Goal: Task Accomplishment & Management: Use online tool/utility

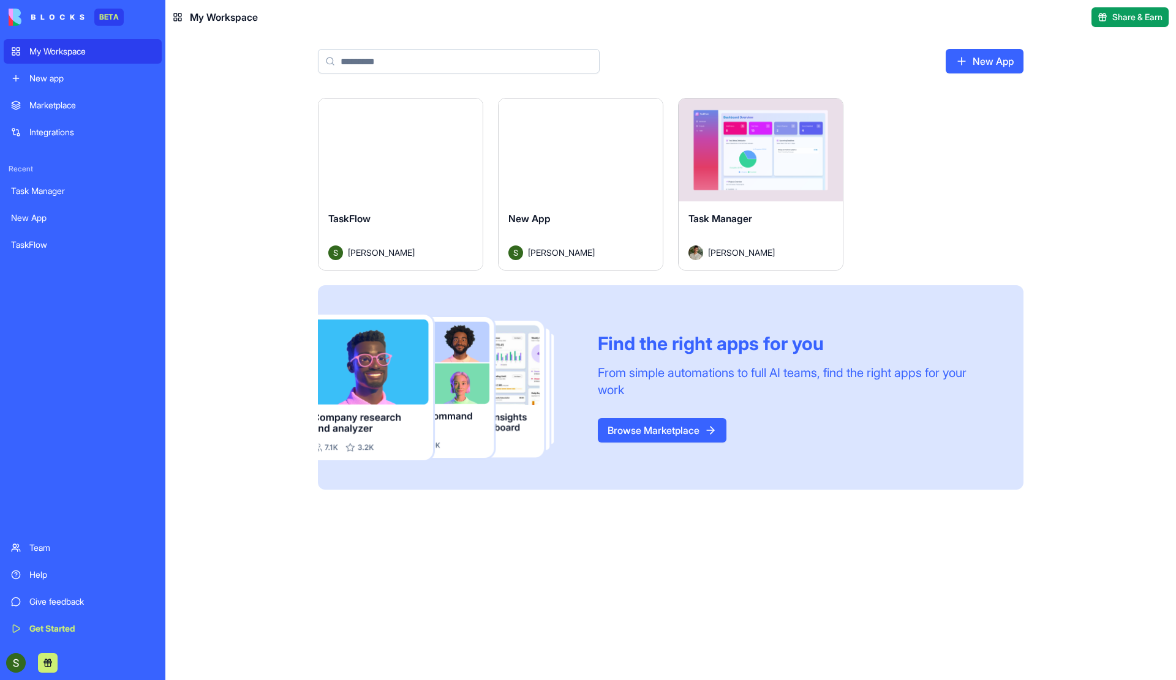
click at [407, 217] on div "TaskFlow" at bounding box center [400, 228] width 145 height 34
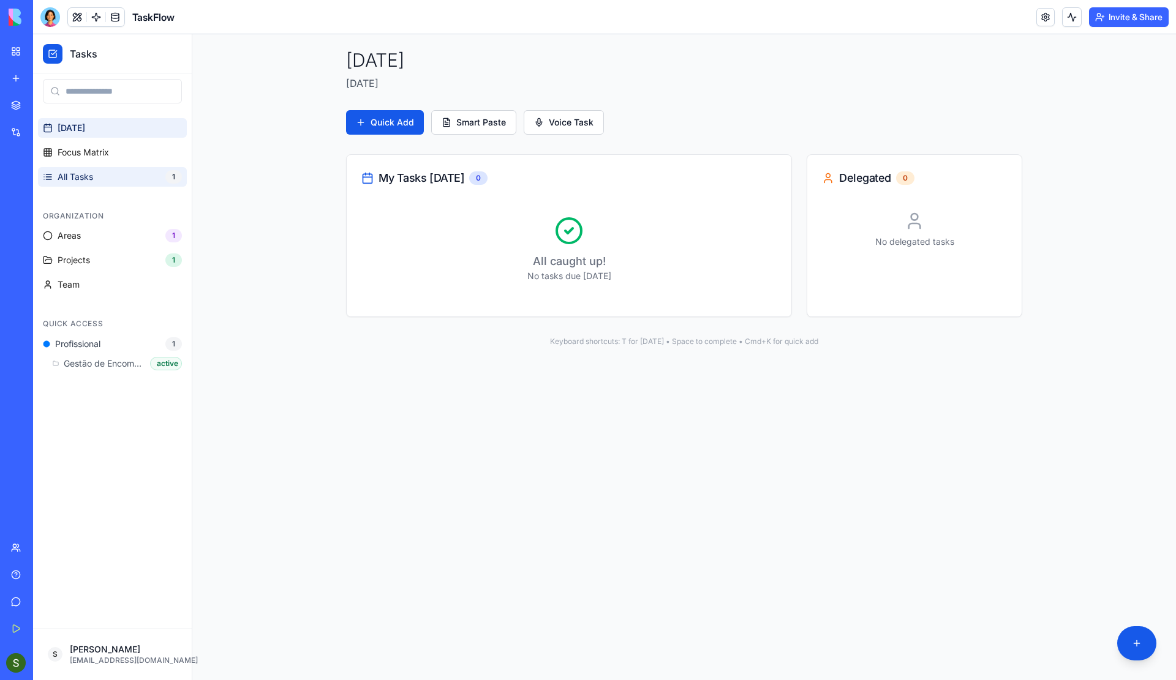
click at [94, 171] on link "All Tasks 1" at bounding box center [112, 177] width 149 height 20
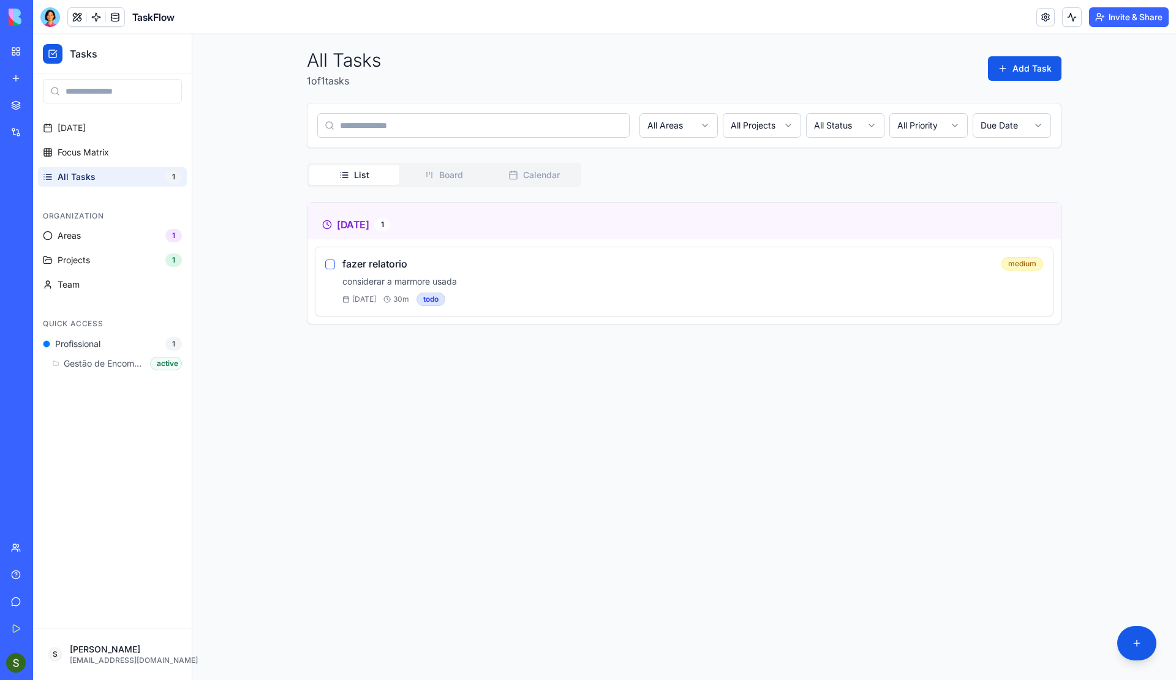
click at [579, 294] on div "[DATE] 30 m todo" at bounding box center [692, 299] width 701 height 13
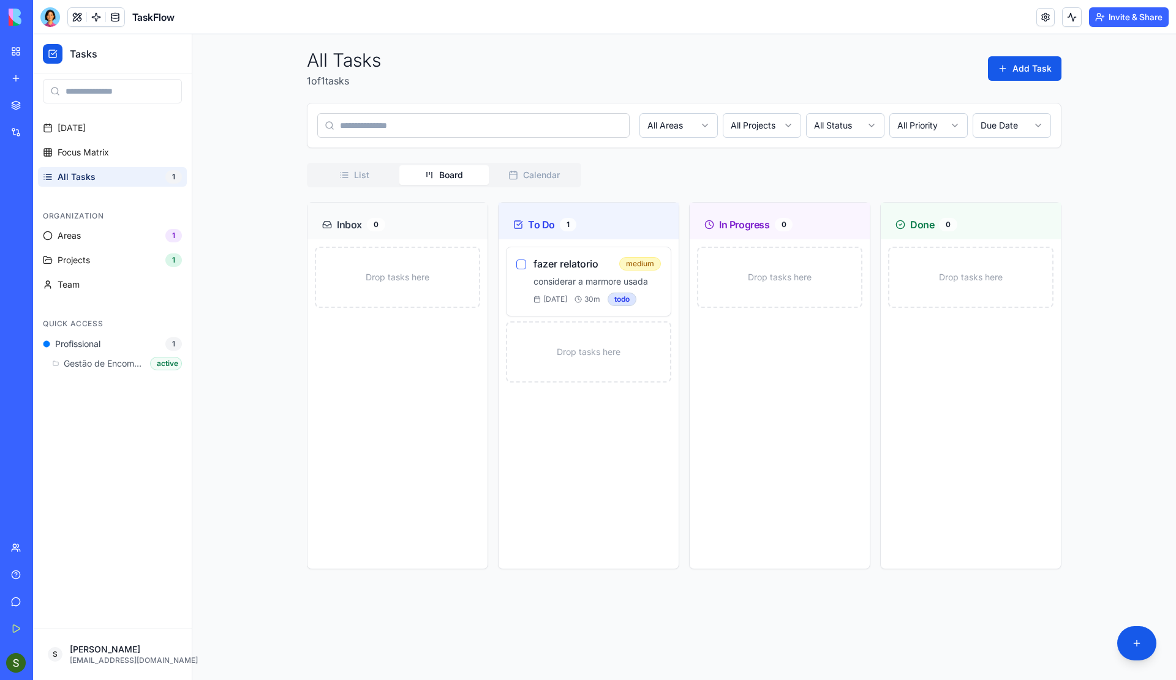
click at [450, 173] on button "Board" at bounding box center [444, 175] width 90 height 20
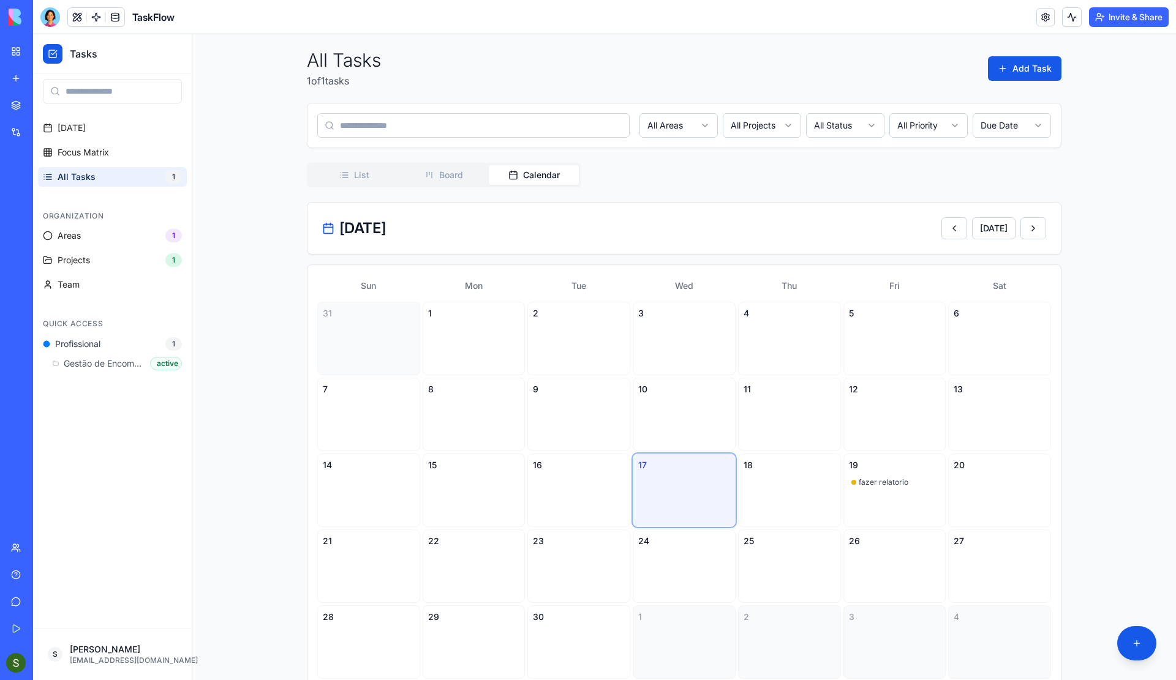
click at [526, 178] on button "Calendar" at bounding box center [534, 175] width 90 height 20
click at [873, 486] on span "fazer relatorio" at bounding box center [884, 483] width 50 height 10
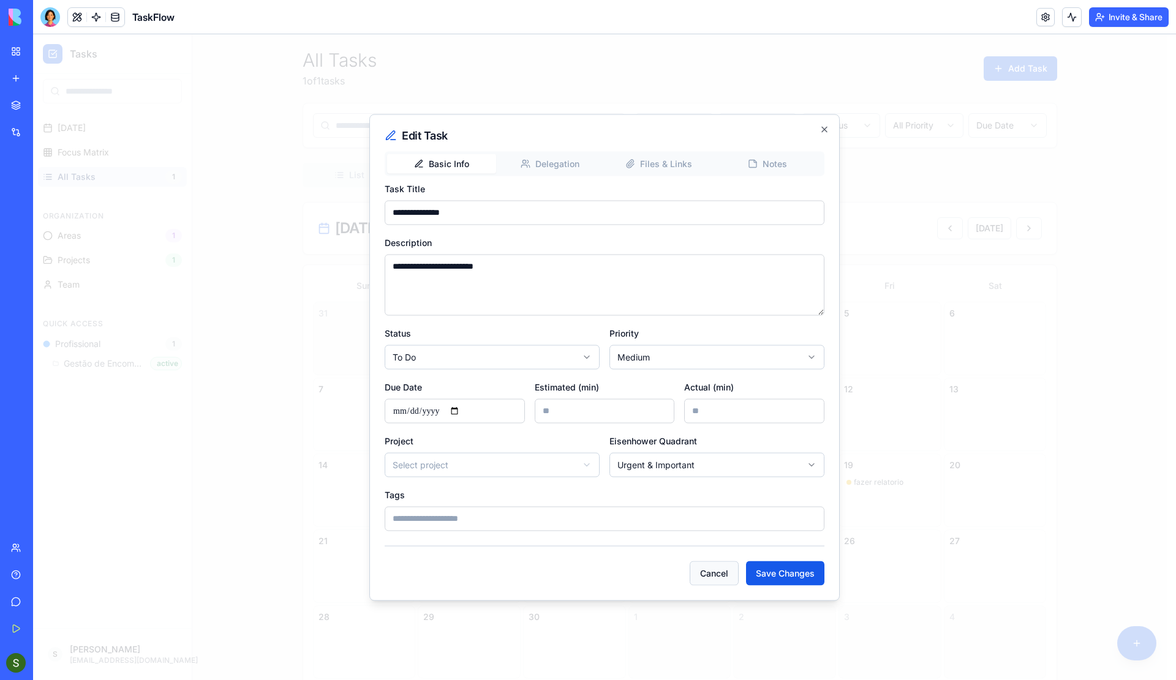
click at [722, 575] on button "Cancel" at bounding box center [714, 573] width 49 height 24
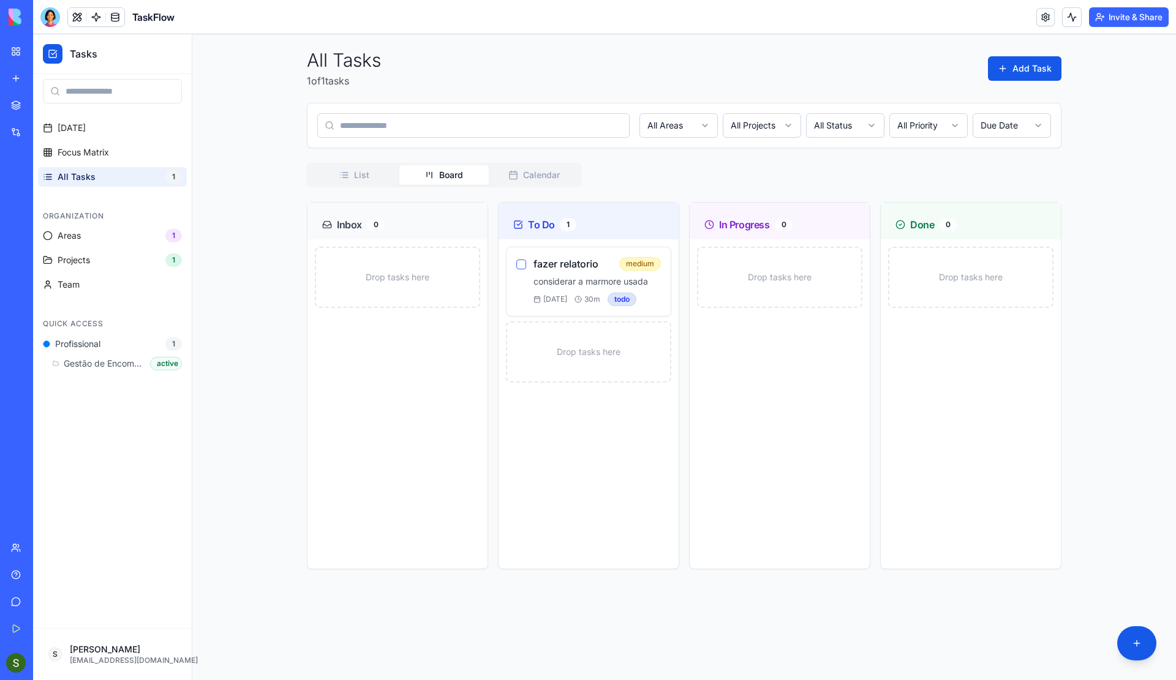
click at [425, 173] on icon "button" at bounding box center [429, 175] width 10 height 10
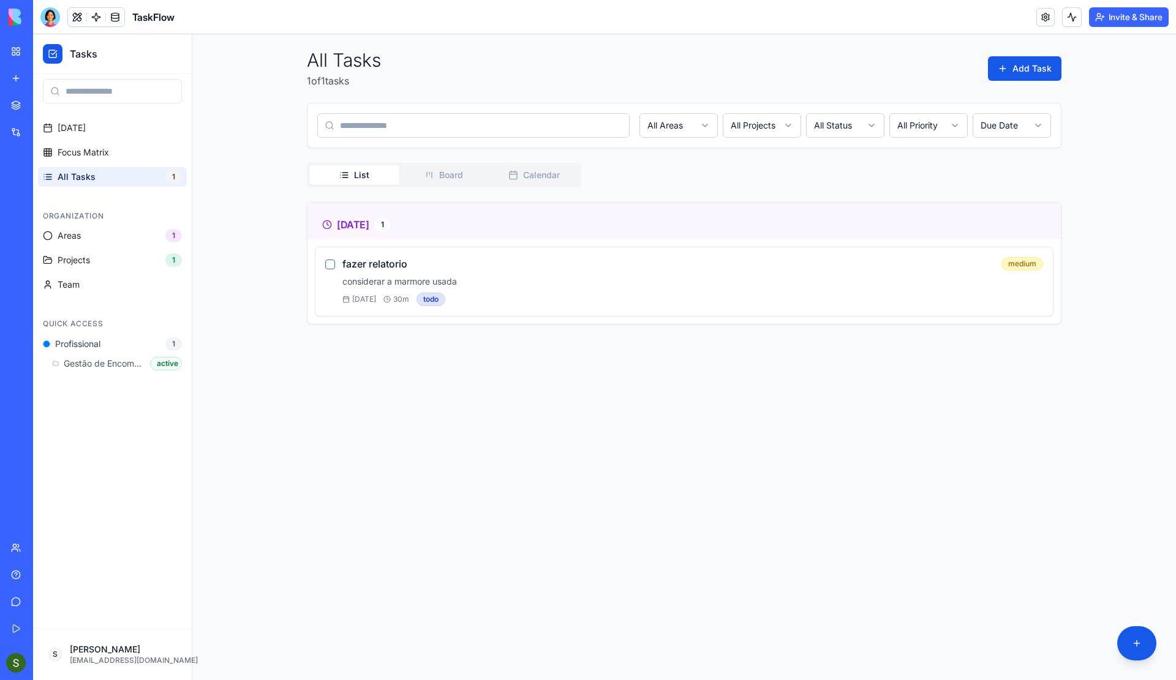
click at [351, 176] on button "List" at bounding box center [354, 175] width 90 height 20
click at [49, 16] on div at bounding box center [50, 17] width 20 height 20
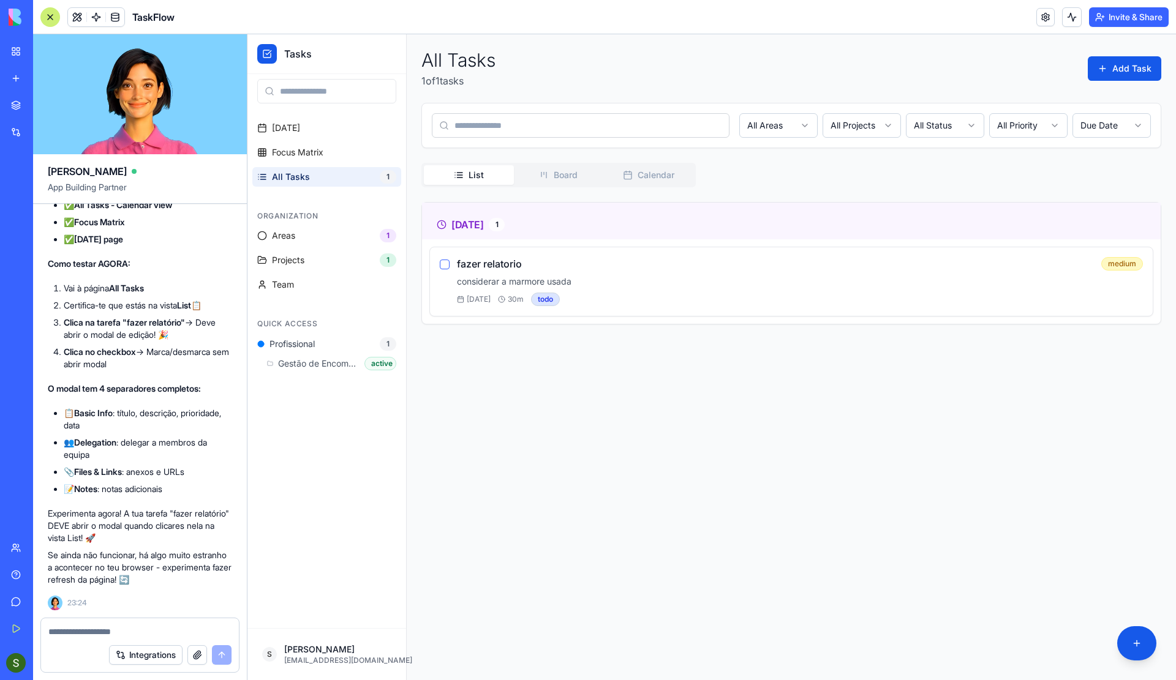
click at [81, 631] on textarea at bounding box center [139, 632] width 183 height 12
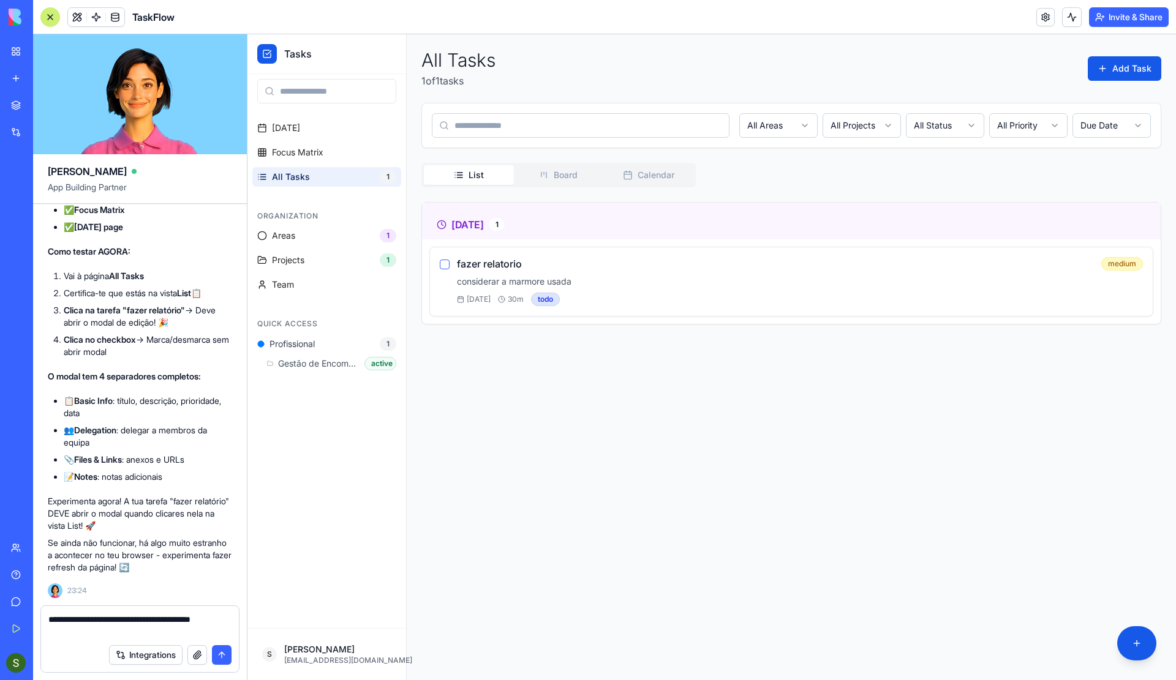
type textarea "**********"
click at [220, 660] on button "submit" at bounding box center [222, 656] width 20 height 20
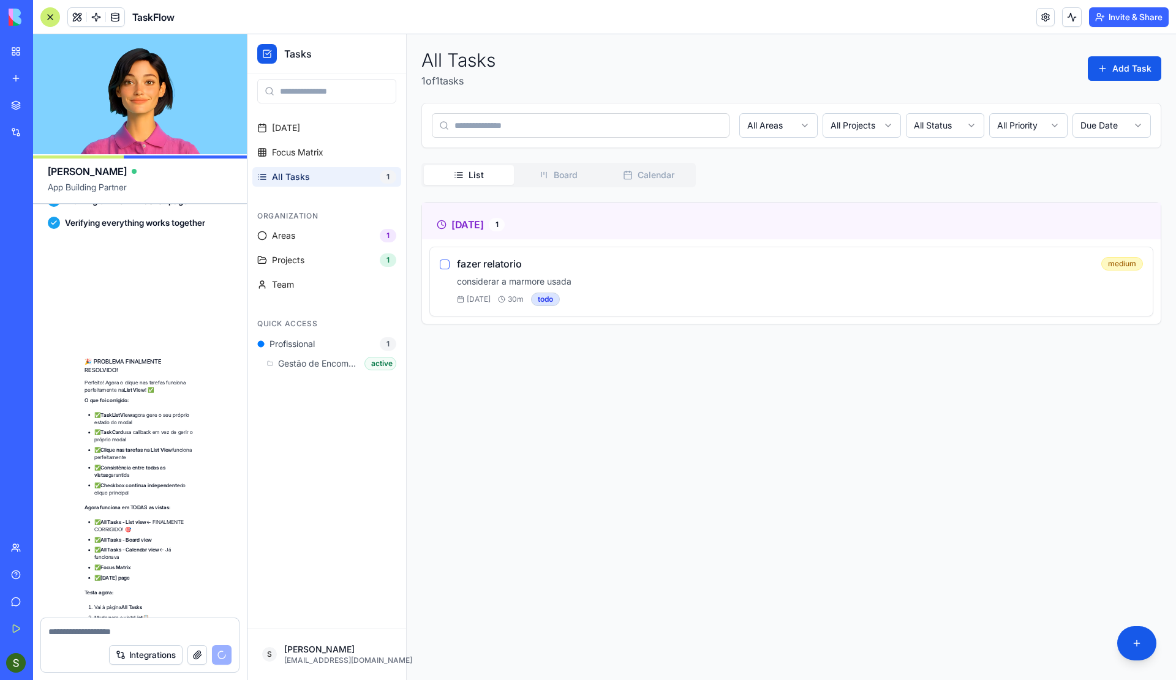
scroll to position [9450, 0]
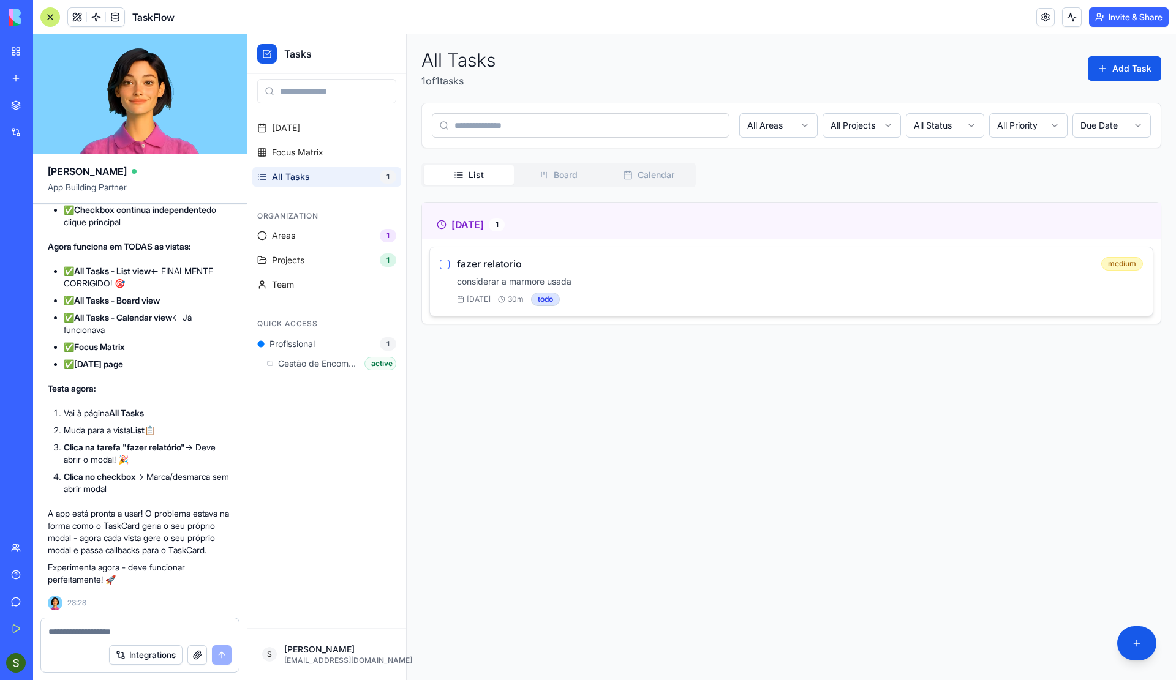
click at [617, 258] on div "fazer relatorio medium" at bounding box center [800, 263] width 686 height 13
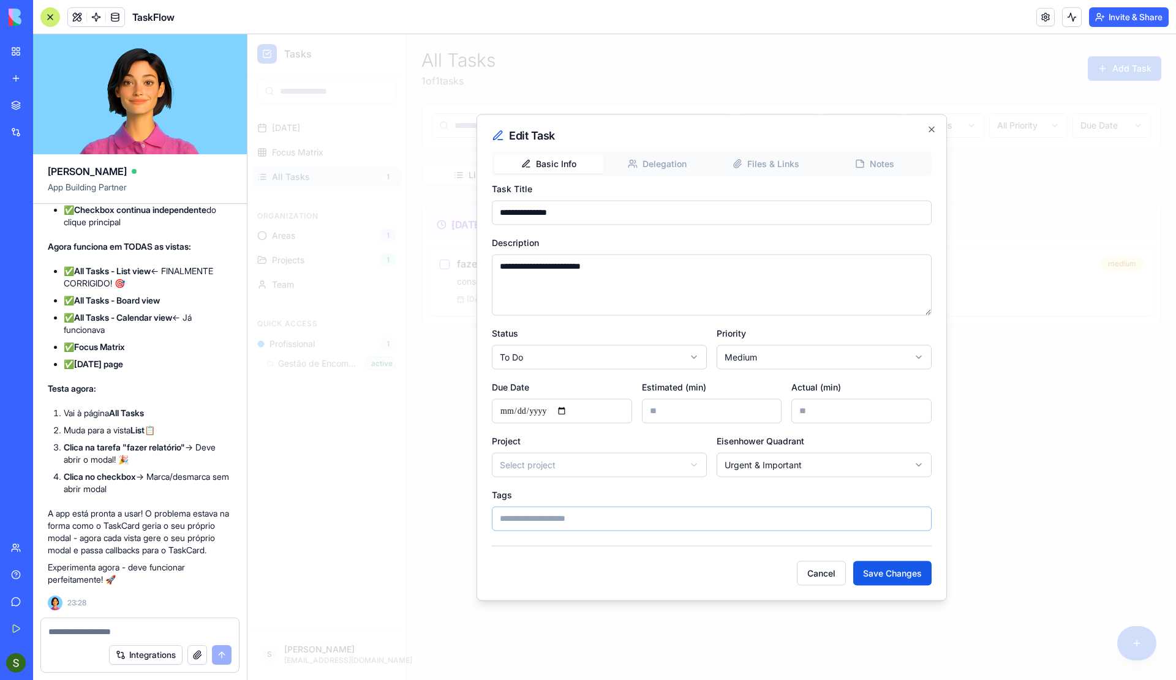
click at [551, 517] on input "Tags" at bounding box center [712, 519] width 440 height 24
click at [818, 577] on button "Cancel" at bounding box center [821, 573] width 49 height 24
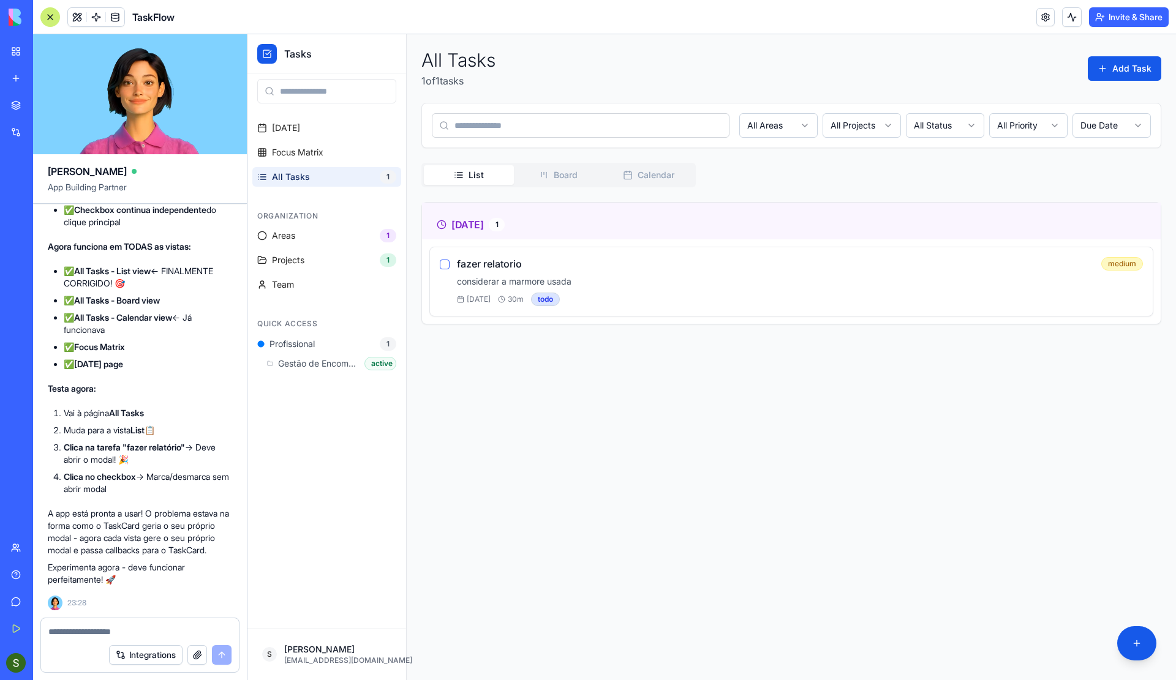
click at [55, 633] on textarea at bounding box center [140, 632] width 184 height 12
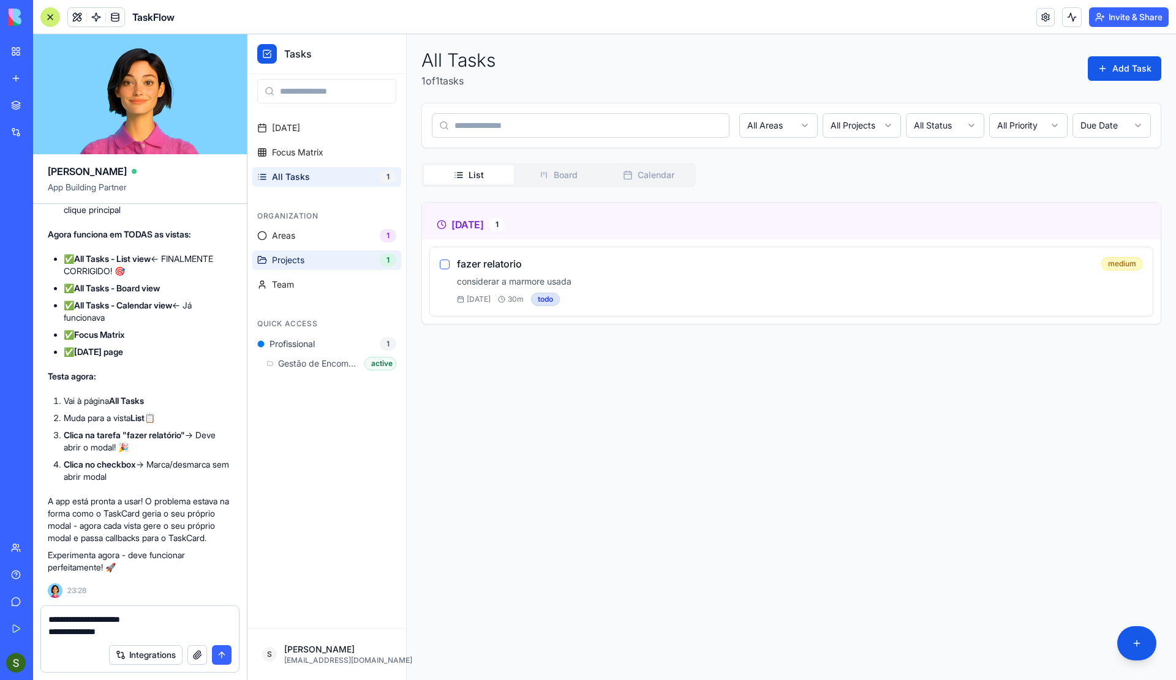
click at [317, 260] on link "Projects 1" at bounding box center [326, 261] width 149 height 20
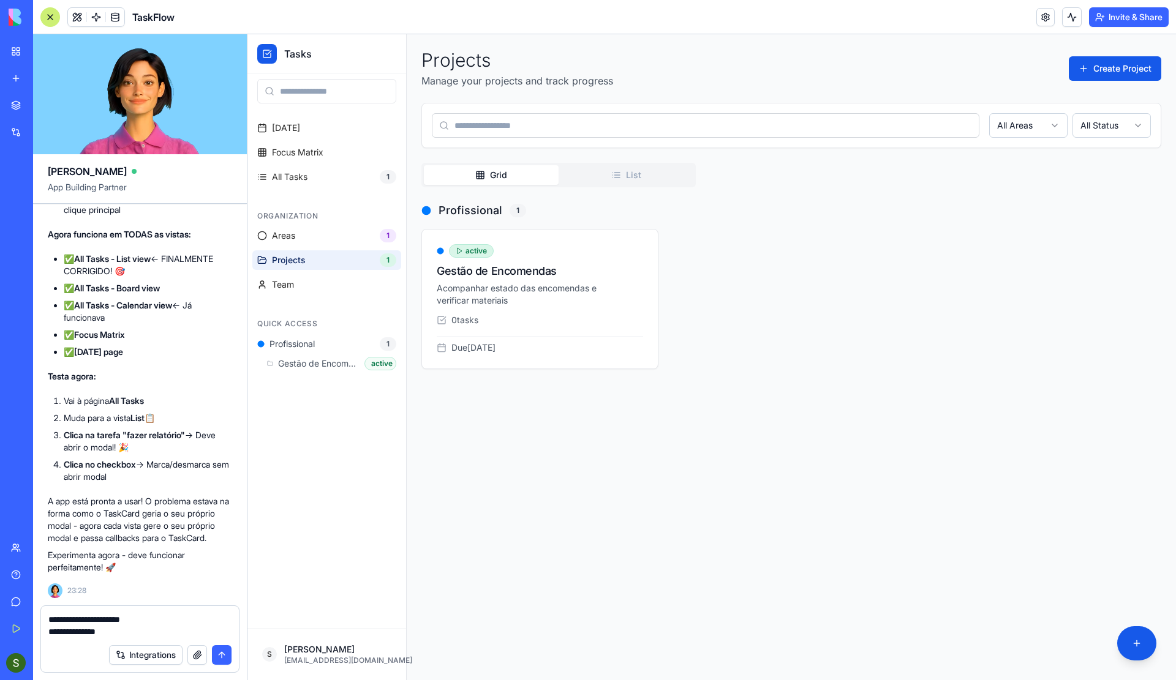
click at [317, 260] on link "Projects 1" at bounding box center [326, 261] width 149 height 20
click at [630, 255] on html "Tasks [DATE] Focus Matrix All Tasks 1 Organization Areas 1 Projects 1 Team Quic…" at bounding box center [711, 357] width 929 height 646
click at [680, 513] on html "Tasks [DATE] Focus Matrix All Tasks 1 Organization Areas 1 Projects 1 Team Quic…" at bounding box center [711, 357] width 929 height 646
click at [305, 175] on span "All Tasks" at bounding box center [290, 177] width 36 height 12
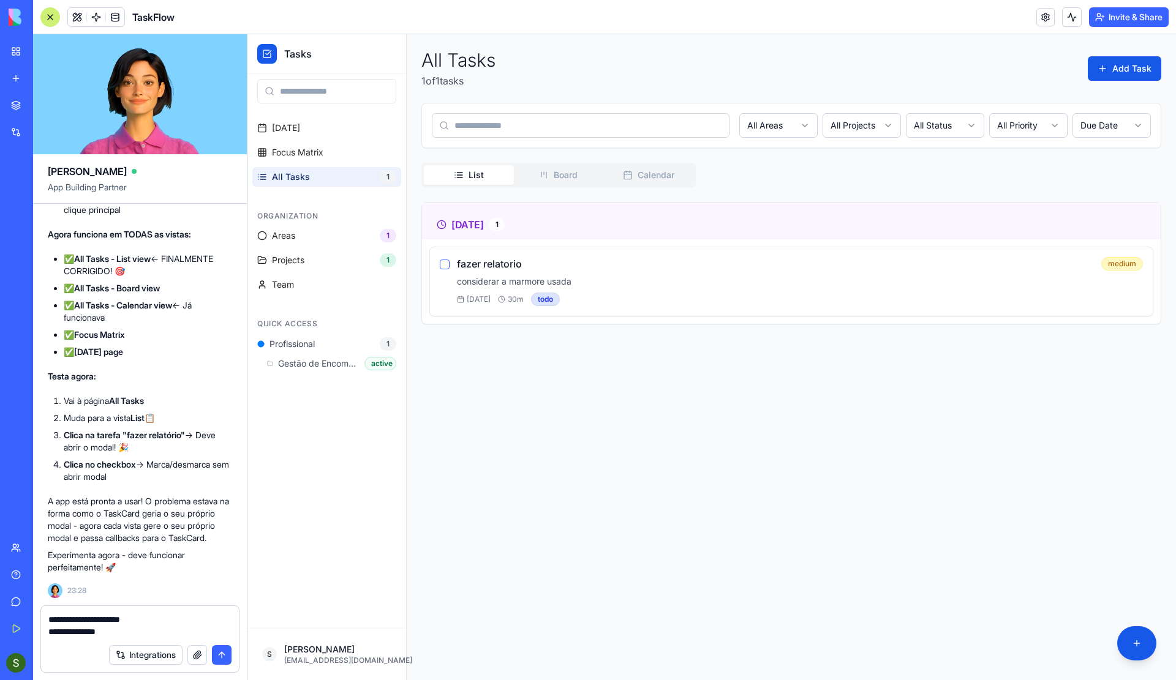
click at [122, 630] on textarea "**********" at bounding box center [140, 626] width 184 height 24
type textarea "**********"
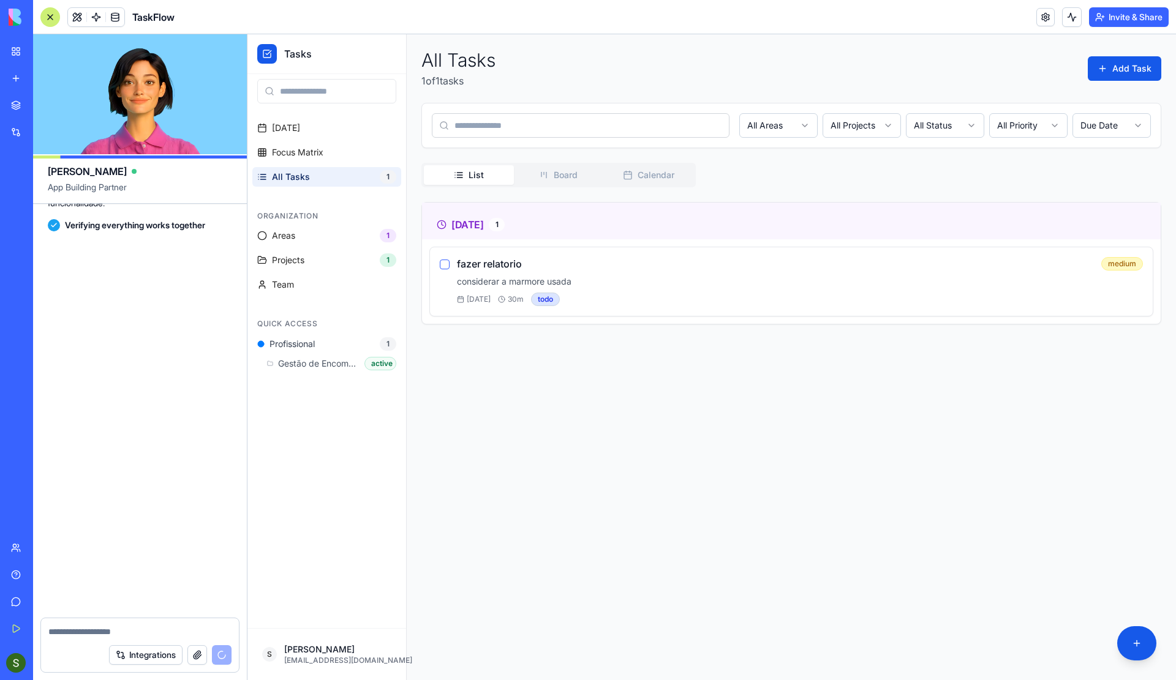
scroll to position [10388, 0]
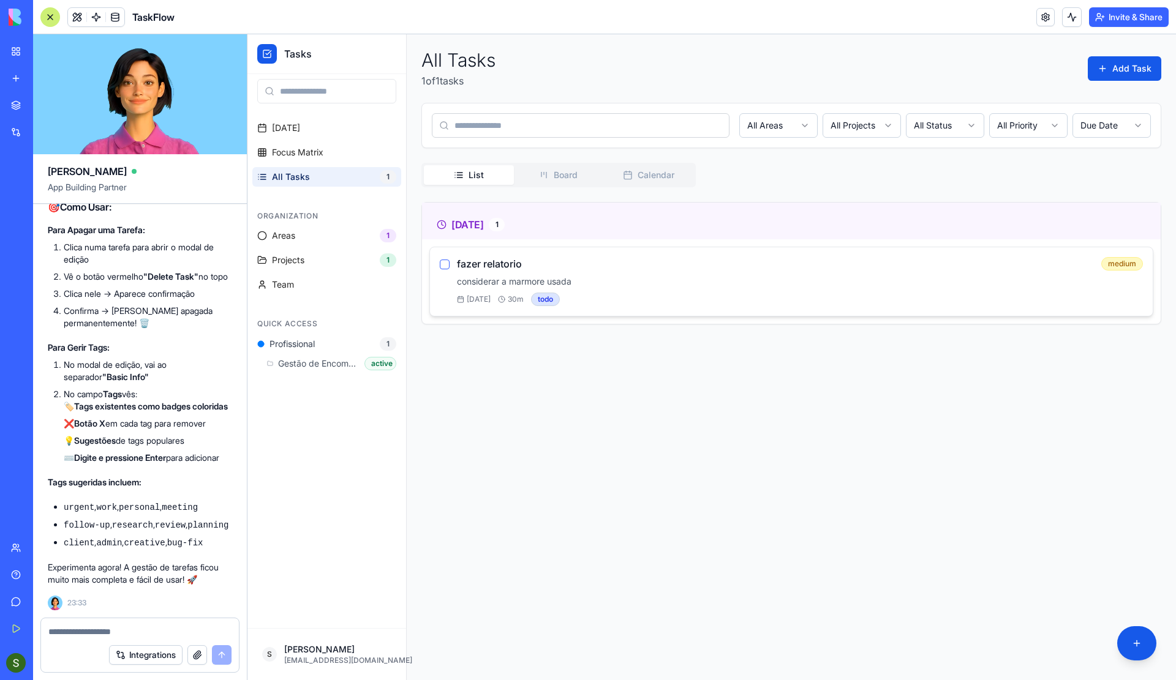
click at [880, 293] on div "[DATE] 30 m todo" at bounding box center [800, 299] width 686 height 13
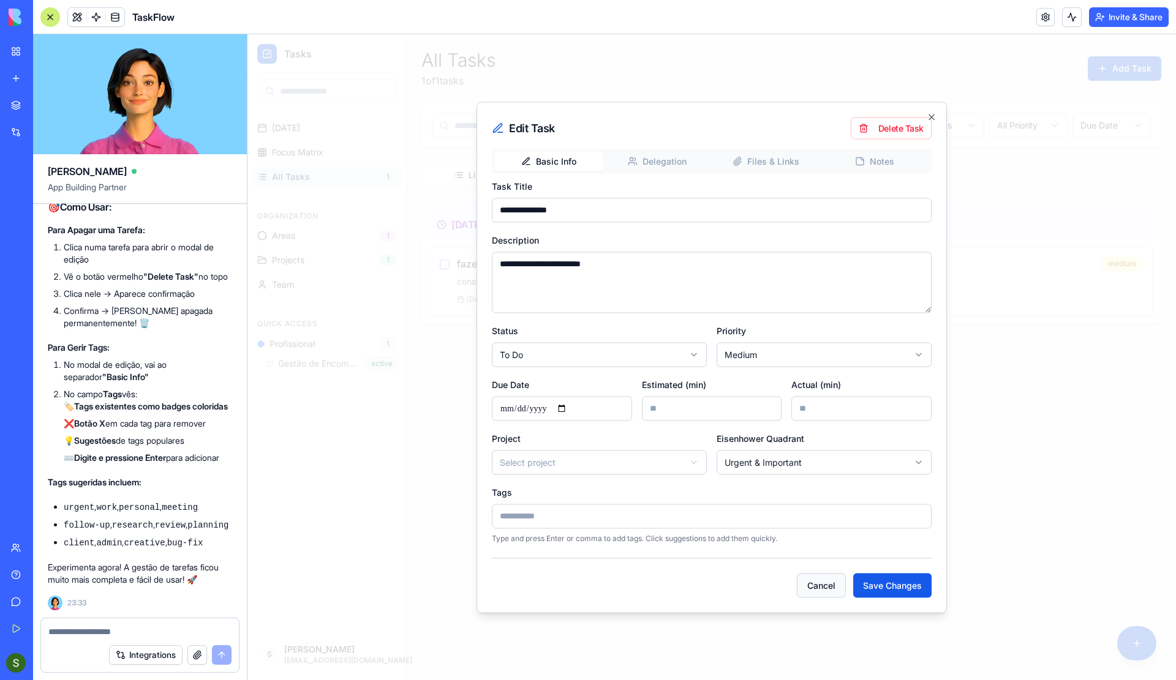
click at [826, 580] on button "Cancel" at bounding box center [821, 585] width 49 height 24
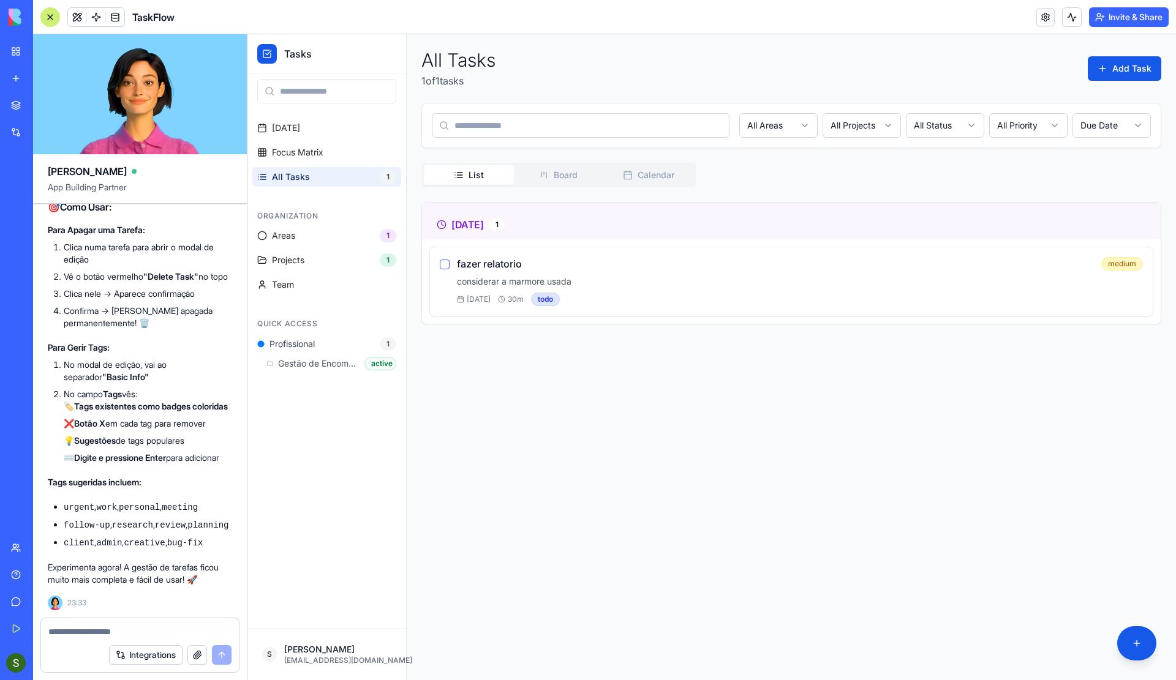
click at [100, 625] on div at bounding box center [140, 629] width 198 height 20
click at [90, 633] on textarea at bounding box center [140, 632] width 184 height 12
click at [566, 169] on button "Board" at bounding box center [559, 175] width 90 height 20
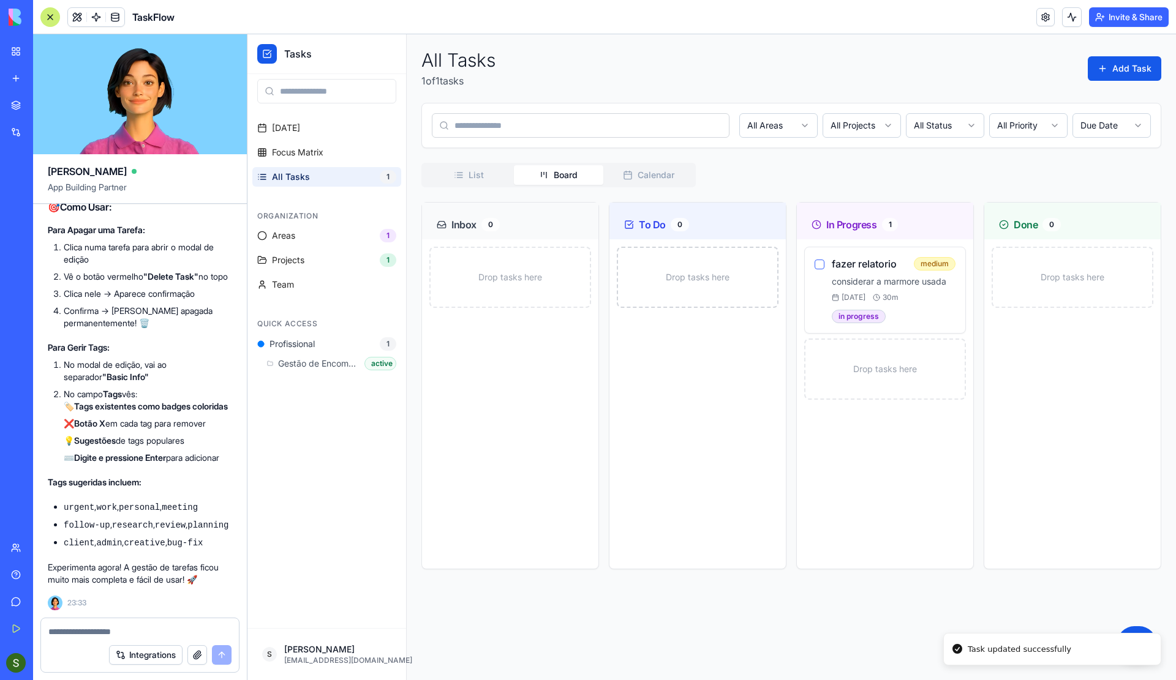
drag, startPoint x: 674, startPoint y: 273, endPoint x: 770, endPoint y: 265, distance: 95.8
click at [325, 153] on link "Focus Matrix" at bounding box center [326, 153] width 149 height 20
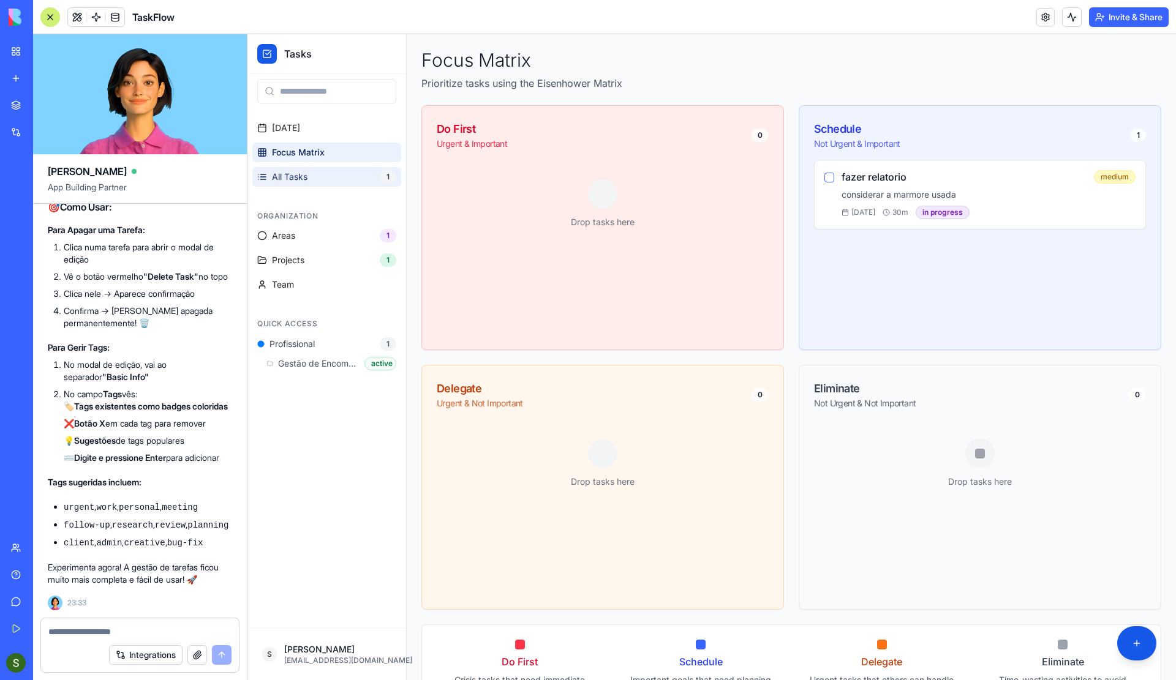
click at [306, 174] on span "All Tasks" at bounding box center [290, 177] width 36 height 12
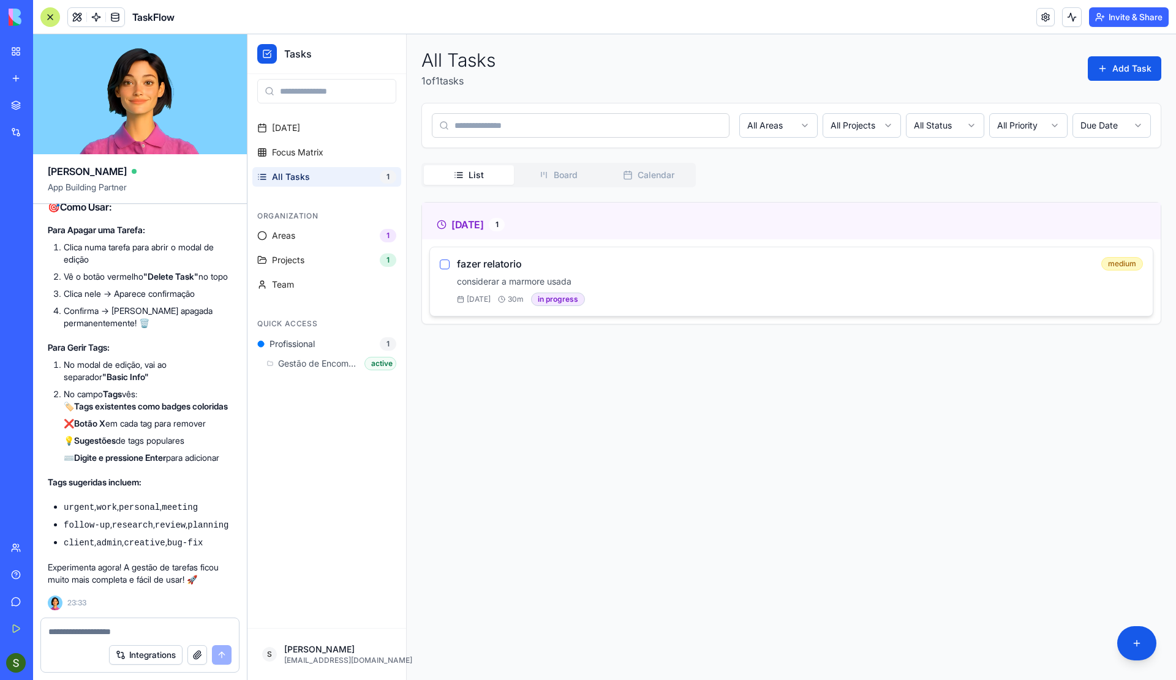
click at [742, 286] on p "considerar a marmore usada" at bounding box center [800, 282] width 686 height 12
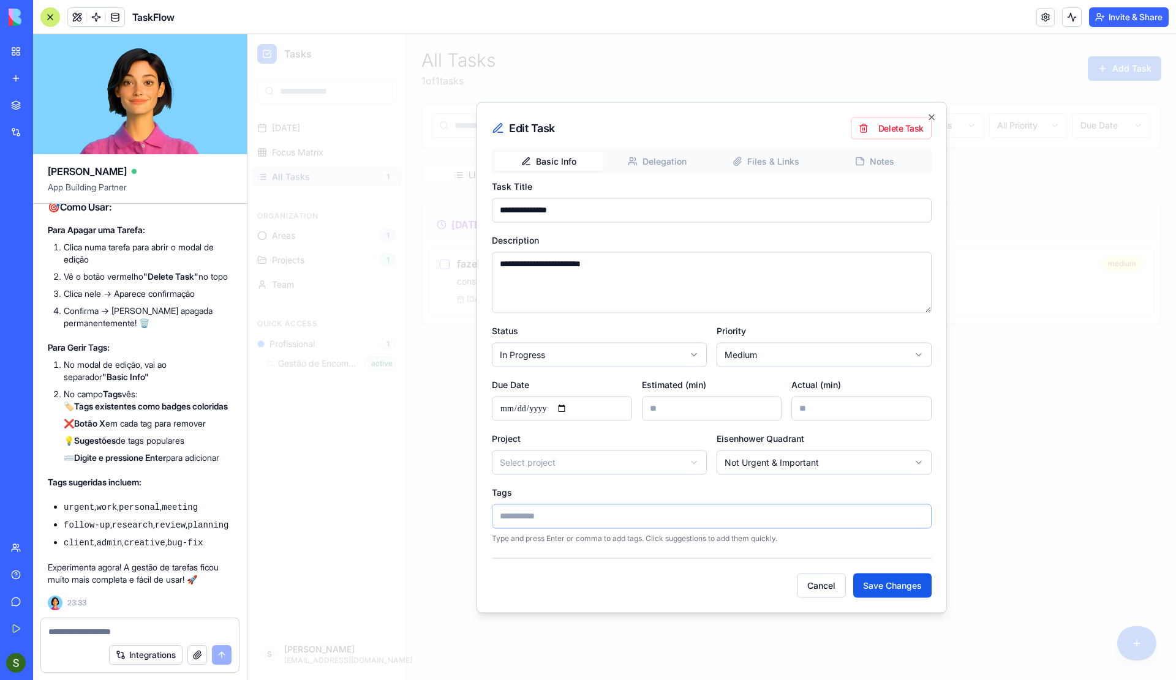
click at [756, 511] on input at bounding box center [712, 516] width 440 height 24
type input "***"
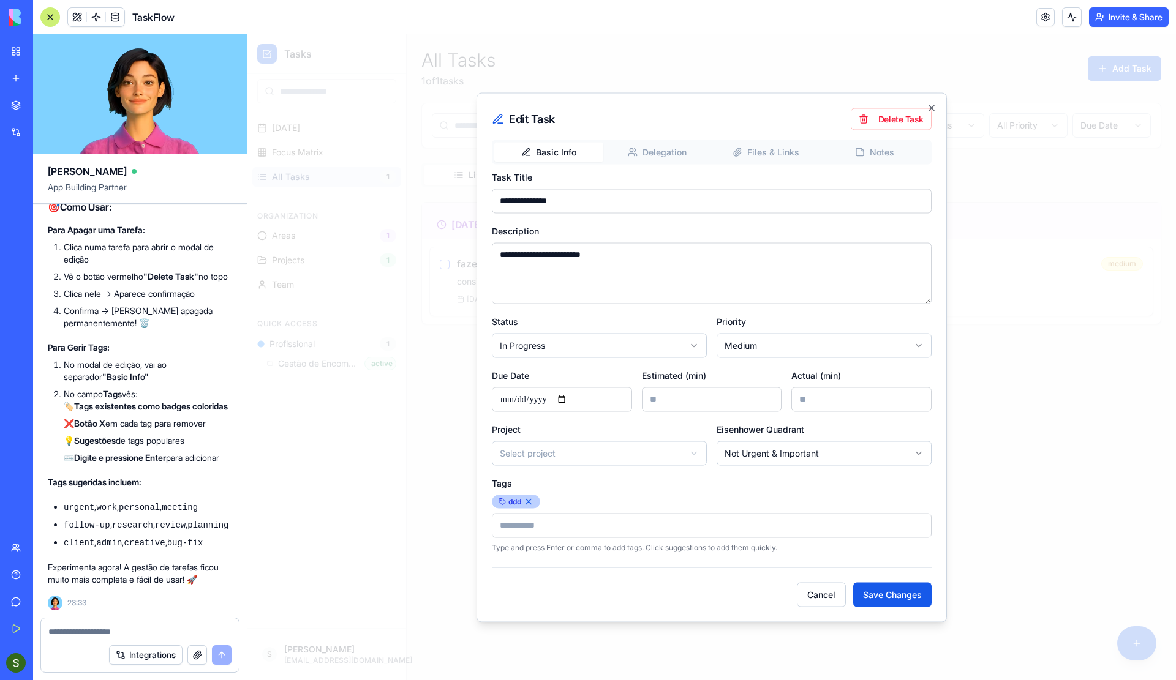
click at [533, 500] on button "button" at bounding box center [529, 502] width 10 height 10
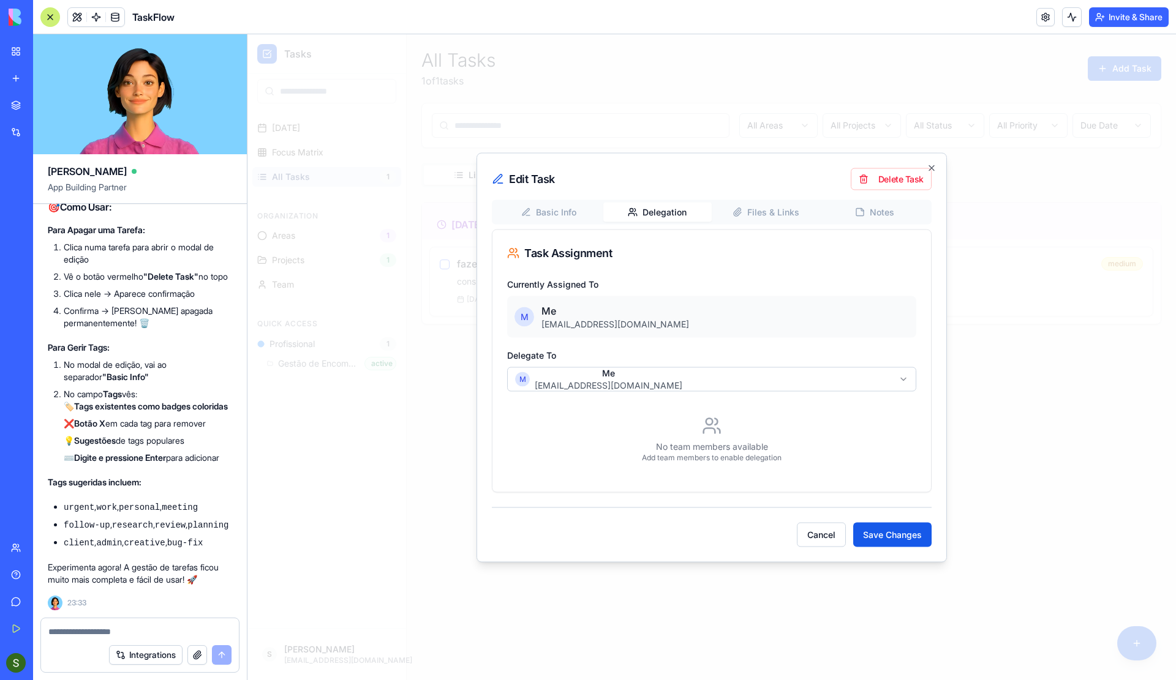
click at [658, 159] on div "**********" at bounding box center [712, 358] width 470 height 410
click at [711, 416] on icon at bounding box center [712, 426] width 20 height 20
click at [691, 372] on body "**********" at bounding box center [711, 357] width 929 height 646
click at [823, 531] on button "Cancel" at bounding box center [821, 534] width 49 height 24
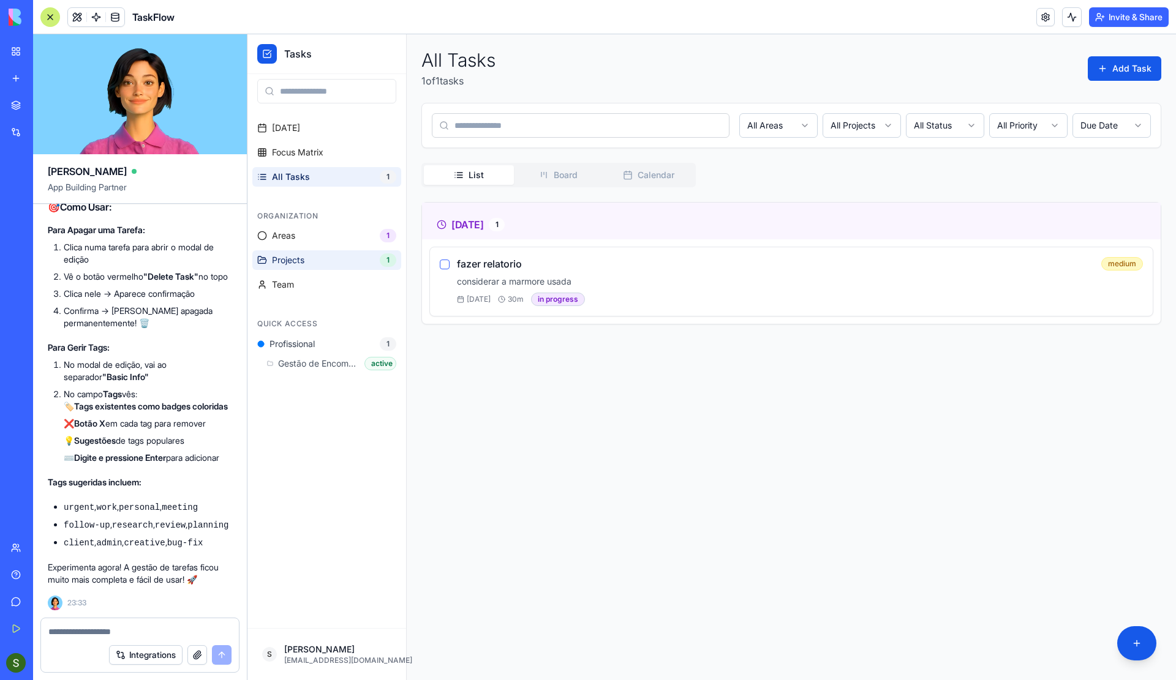
click at [271, 269] on link "Projects 1" at bounding box center [326, 261] width 149 height 20
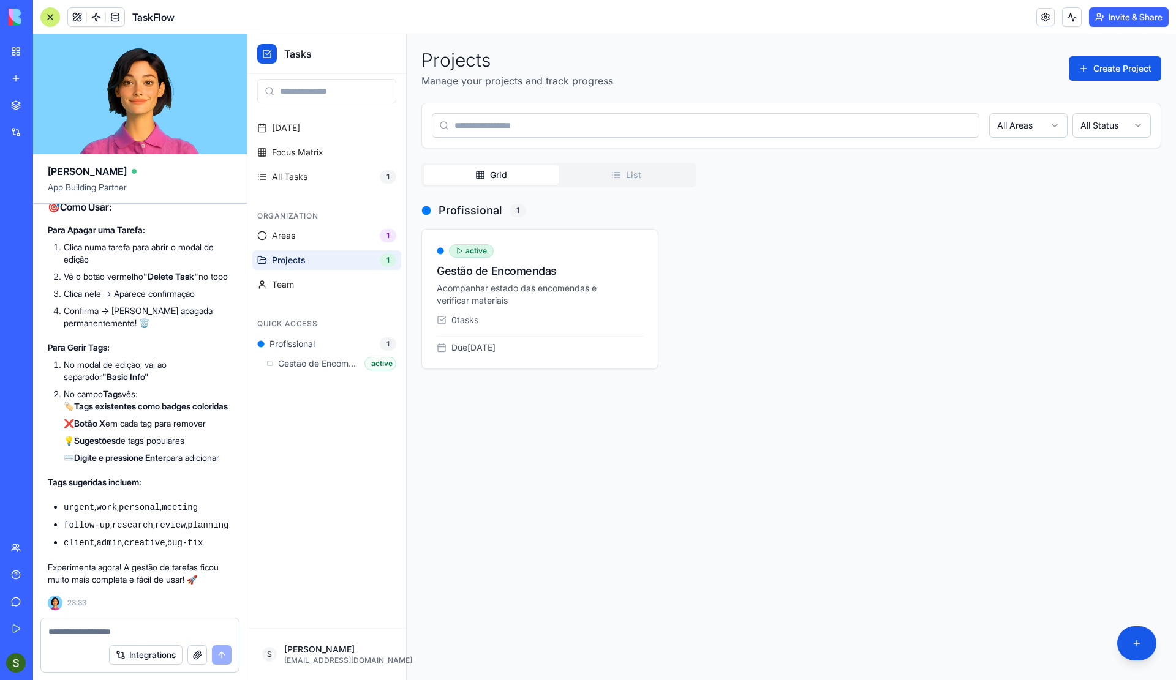
click at [271, 269] on link "Projects 1" at bounding box center [326, 261] width 149 height 20
click at [294, 284] on link "Team" at bounding box center [326, 285] width 149 height 20
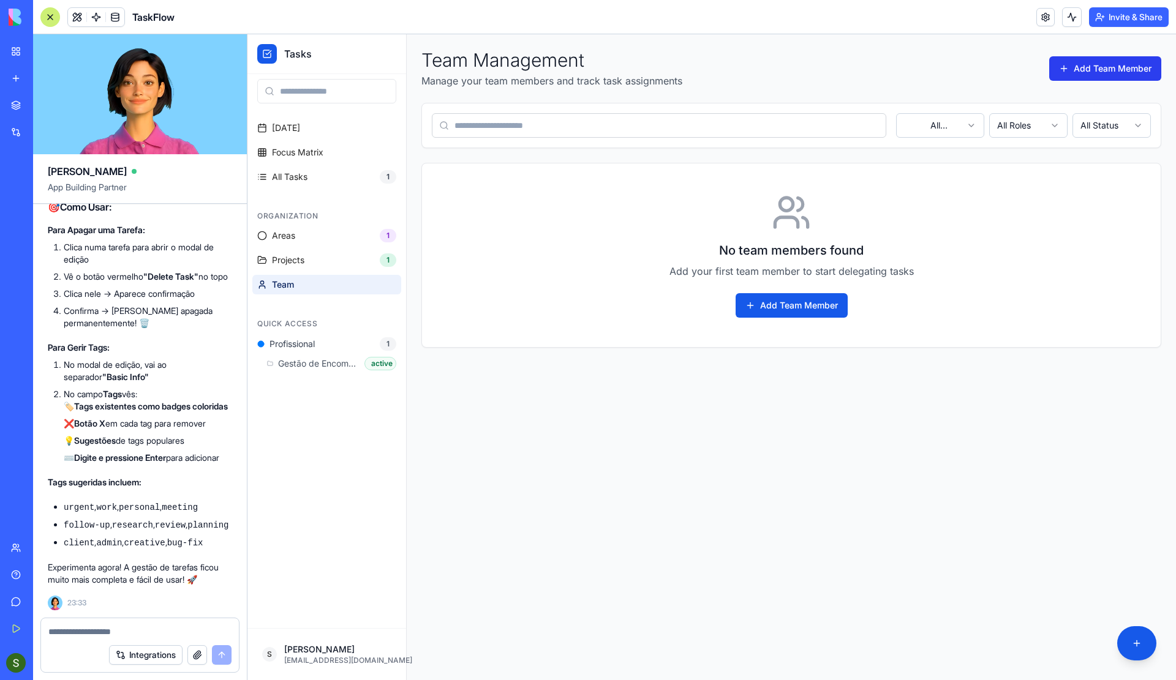
click at [1094, 64] on button "Add Team Member" at bounding box center [1105, 68] width 112 height 24
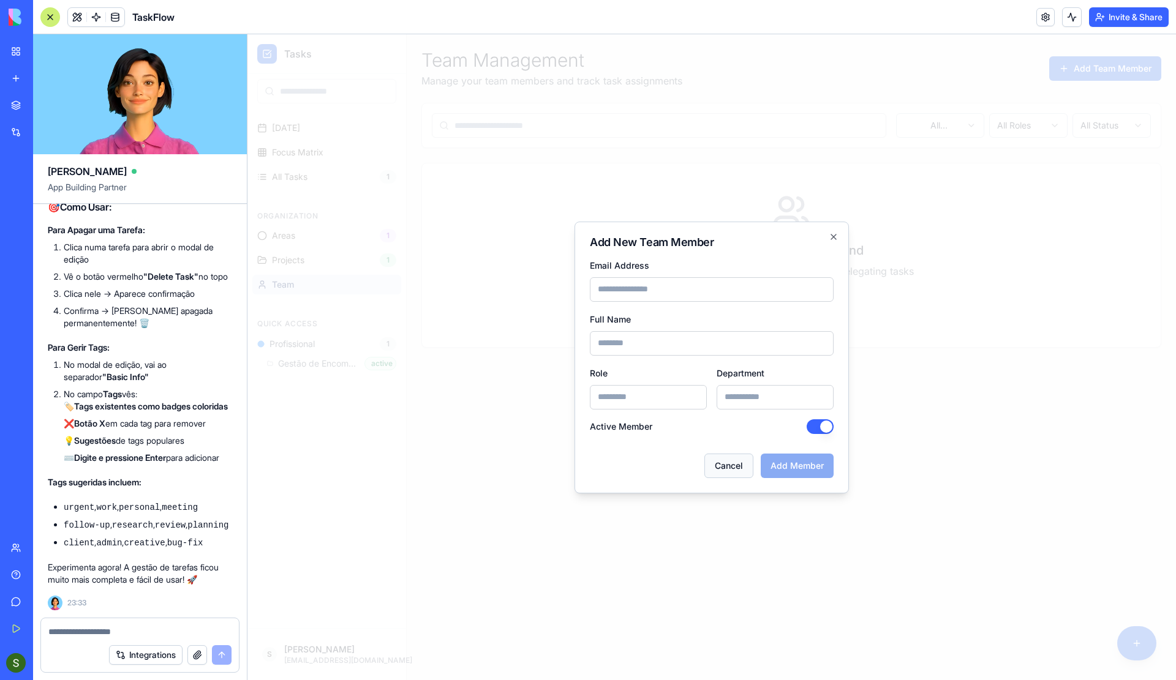
click at [737, 472] on button "Cancel" at bounding box center [728, 466] width 49 height 24
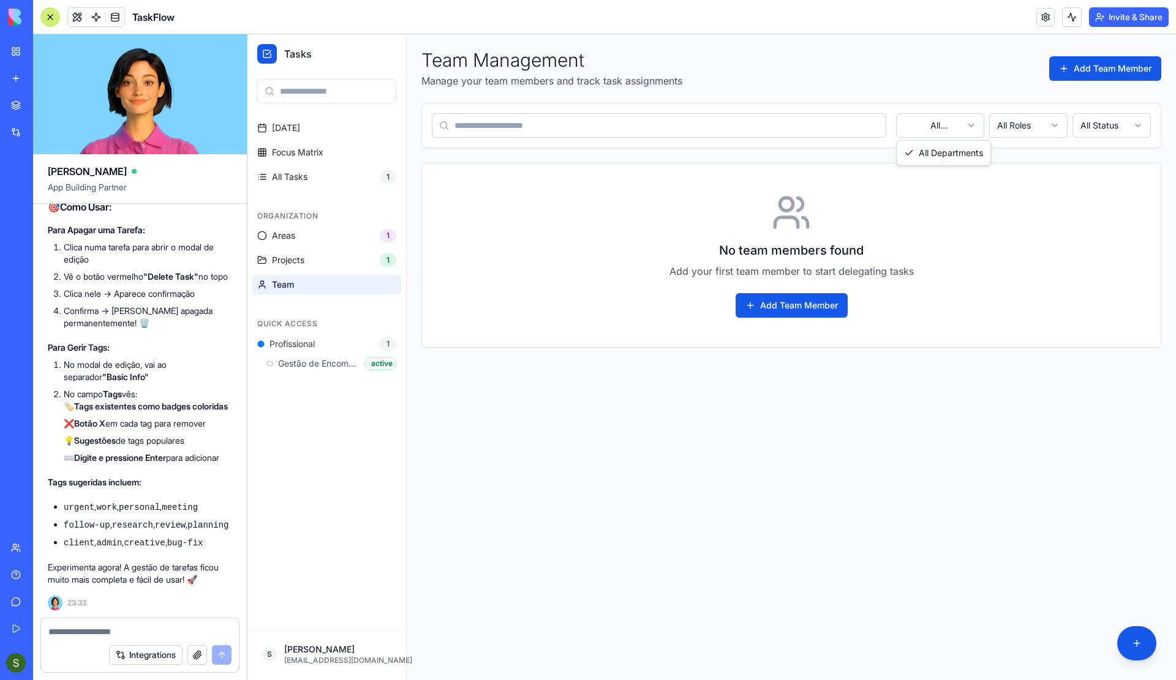
click at [968, 123] on html "Tasks [DATE] Focus Matrix All Tasks 1 Organization Areas 1 Projects 1 Team Quic…" at bounding box center [711, 357] width 929 height 646
click at [1007, 123] on html "Tasks [DATE] Focus Matrix All Tasks 1 Organization Areas 1 Projects 1 Team Quic…" at bounding box center [711, 357] width 929 height 646
click at [1105, 129] on html "Tasks [DATE] Focus Matrix All Tasks 1 Organization Areas 1 Projects 1 Team Quic…" at bounding box center [711, 357] width 929 height 646
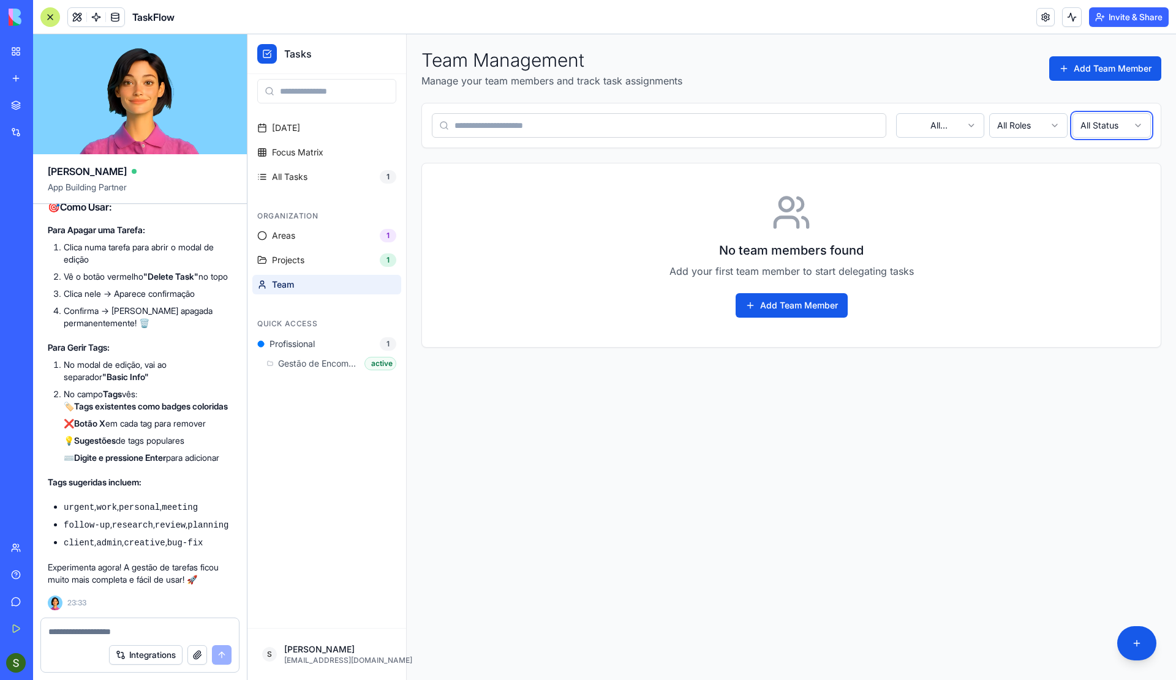
click at [989, 243] on html "Tasks [DATE] Focus Matrix All Tasks 1 Organization Areas 1 Projects 1 Team Quic…" at bounding box center [711, 357] width 929 height 646
click at [1090, 70] on button "Add Team Member" at bounding box center [1105, 68] width 112 height 24
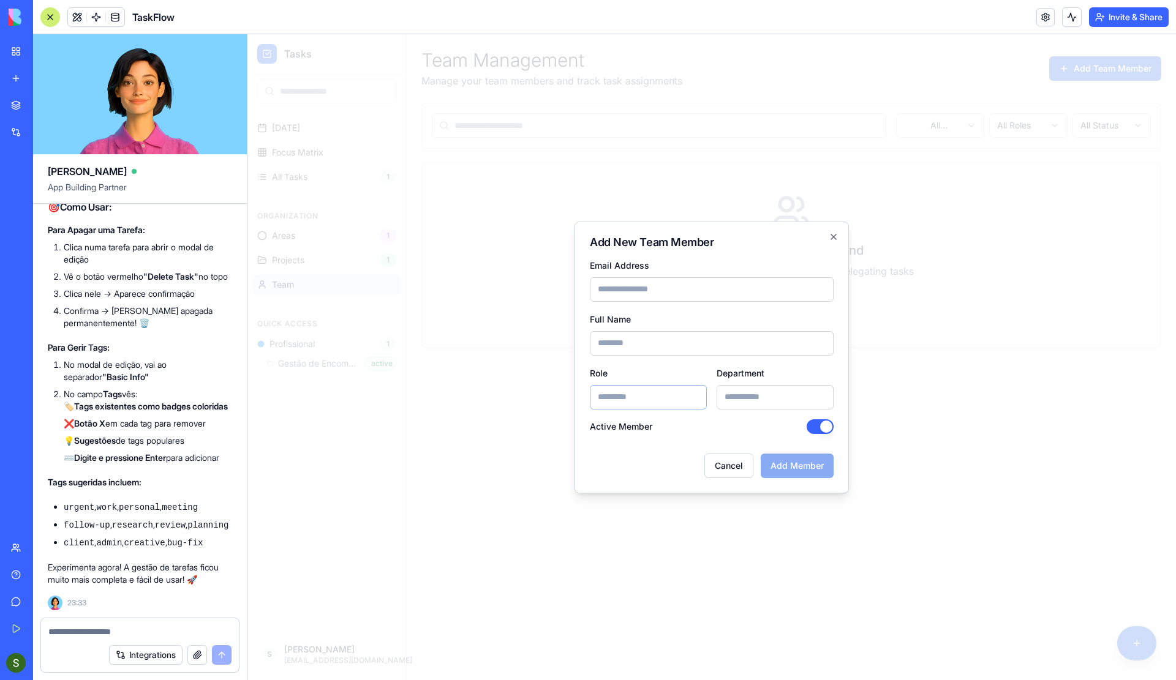
click at [653, 393] on input "Role" at bounding box center [648, 397] width 117 height 24
click at [625, 474] on div "Cancel Add Member" at bounding box center [712, 461] width 244 height 34
click at [731, 465] on button "Cancel" at bounding box center [728, 466] width 49 height 24
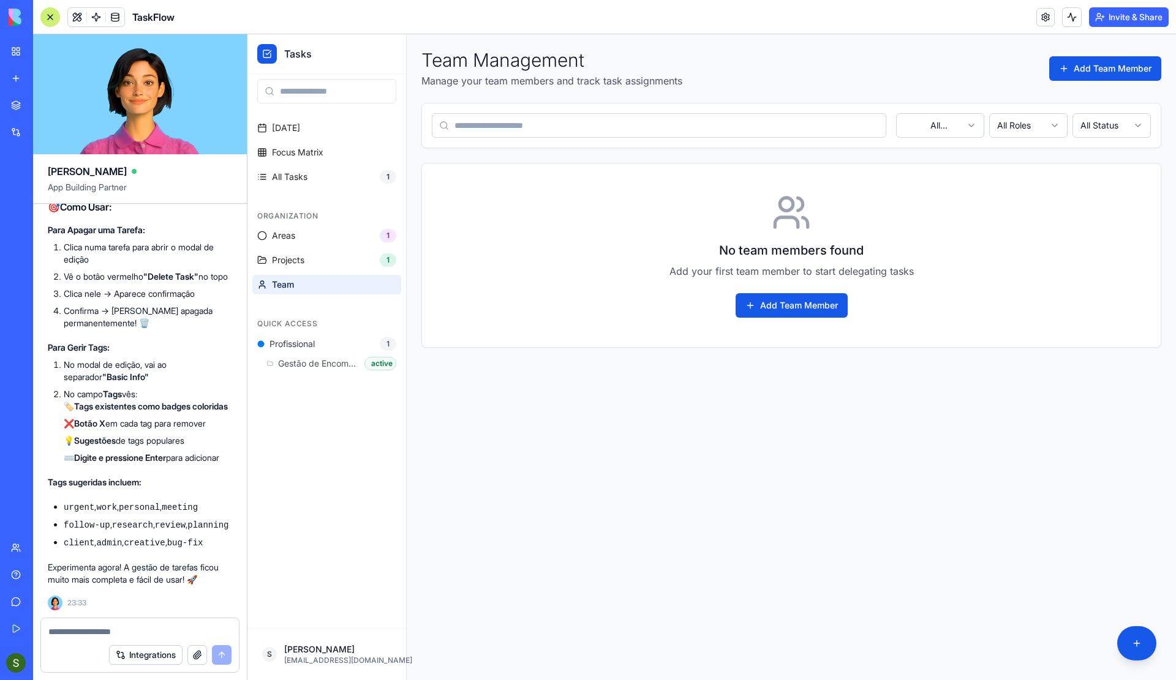
click at [1019, 128] on html "Tasks [DATE] Focus Matrix All Tasks 1 Organization Areas 1 Projects 1 Team Quic…" at bounding box center [711, 357] width 929 height 646
click at [776, 306] on html "Tasks [DATE] Focus Matrix All Tasks 1 Organization Areas 1 Projects 1 Team Quic…" at bounding box center [711, 357] width 929 height 646
click at [776, 306] on button "Add Team Member" at bounding box center [792, 305] width 112 height 24
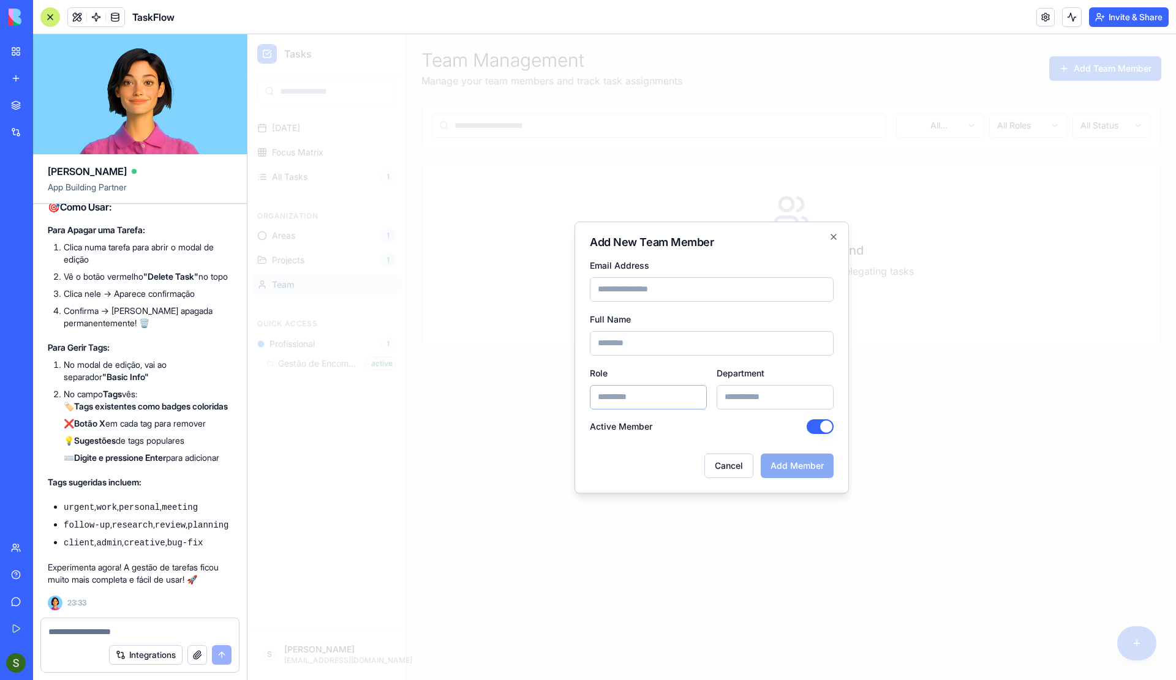
click at [603, 394] on input "Role" at bounding box center [648, 397] width 117 height 24
click at [740, 399] on input "Department" at bounding box center [775, 397] width 117 height 24
click at [711, 473] on button "Cancel" at bounding box center [728, 466] width 49 height 24
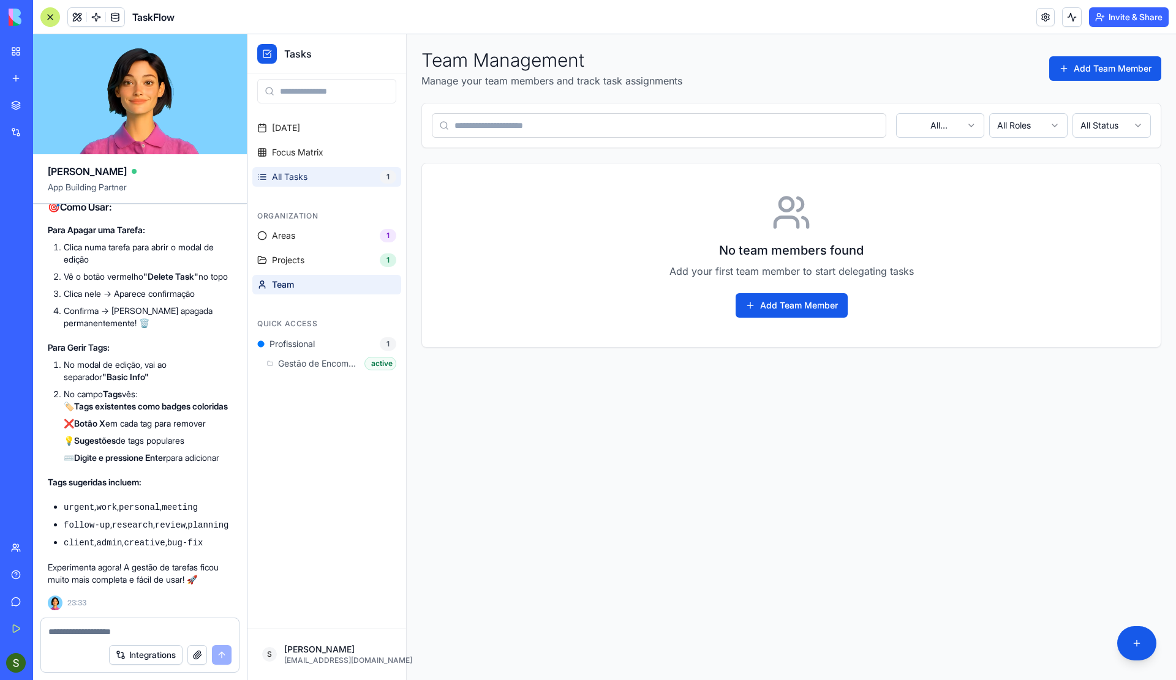
click at [338, 174] on link "All Tasks 1" at bounding box center [326, 177] width 149 height 20
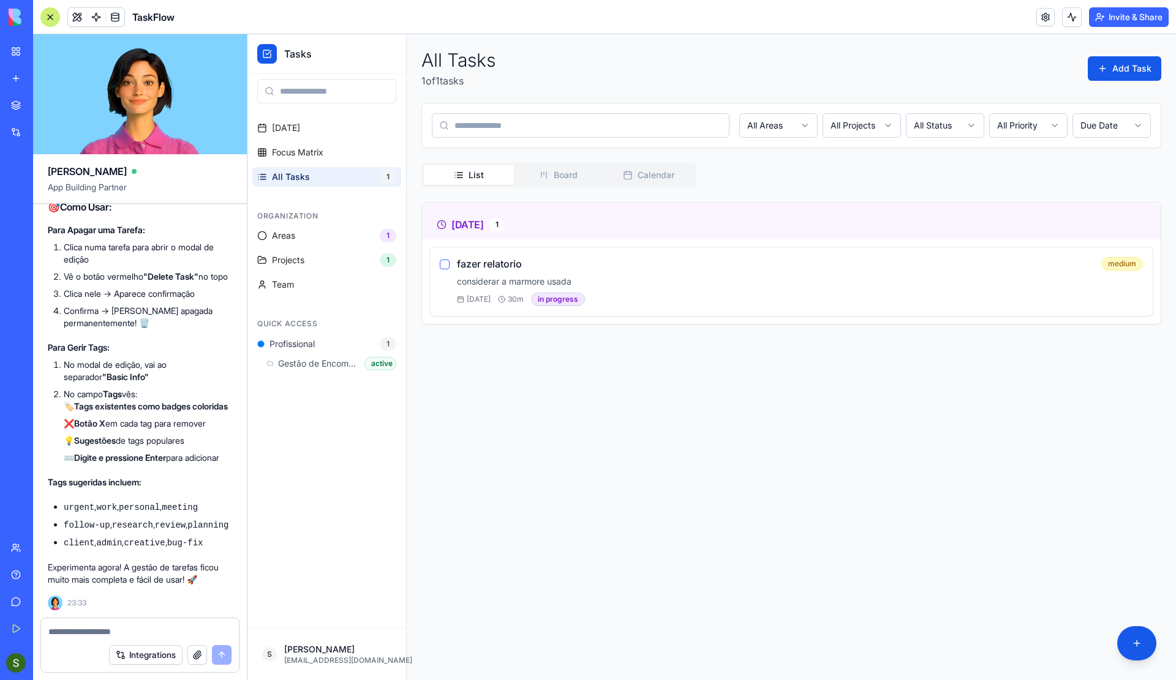
click at [691, 276] on p "considerar a marmore usada" at bounding box center [800, 282] width 686 height 12
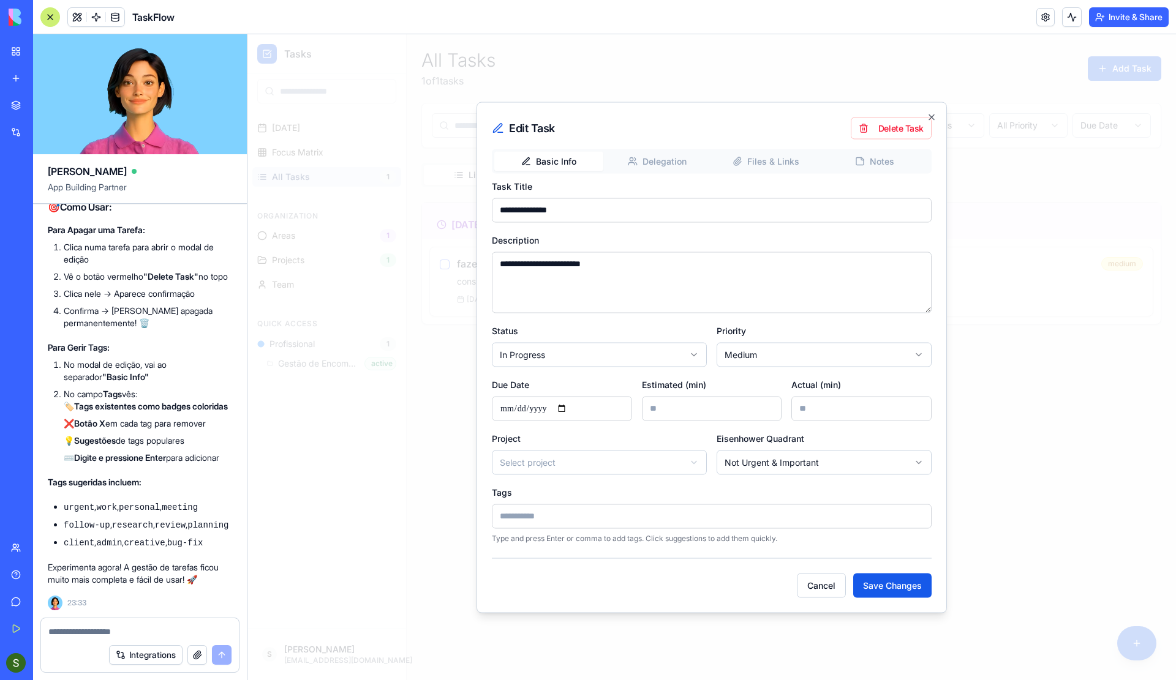
click at [116, 632] on textarea at bounding box center [140, 632] width 184 height 12
type textarea "**********"
click at [222, 655] on button "submit" at bounding box center [222, 656] width 20 height 20
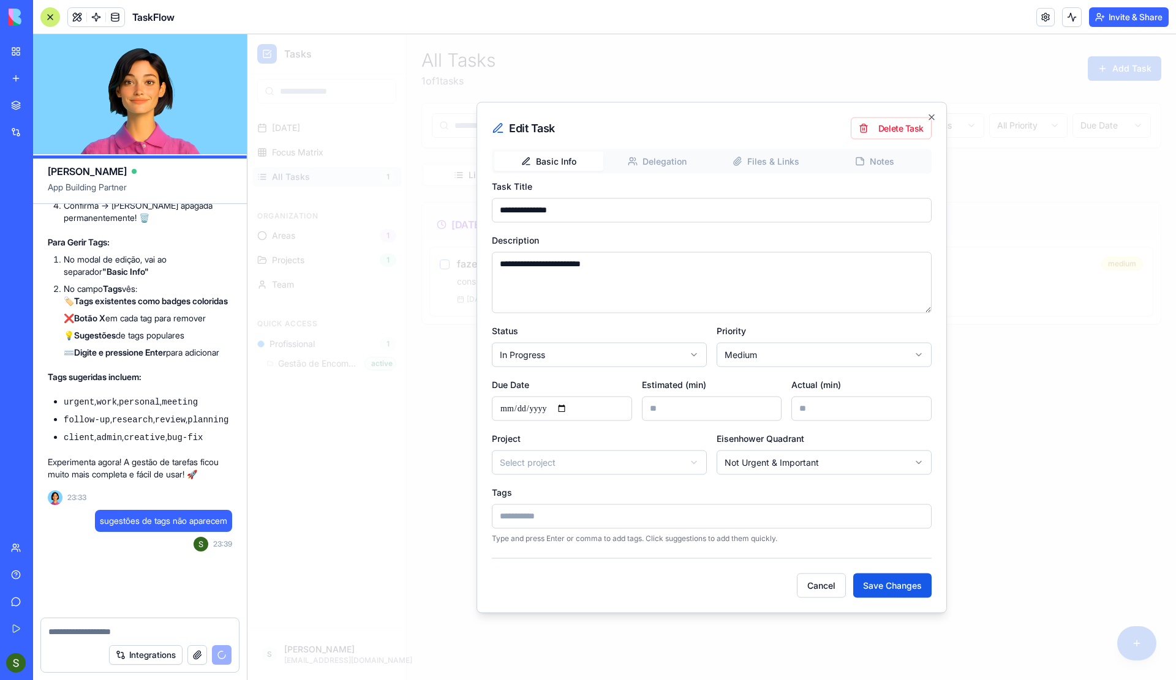
scroll to position [10493, 0]
click at [821, 579] on button "Cancel" at bounding box center [821, 585] width 49 height 24
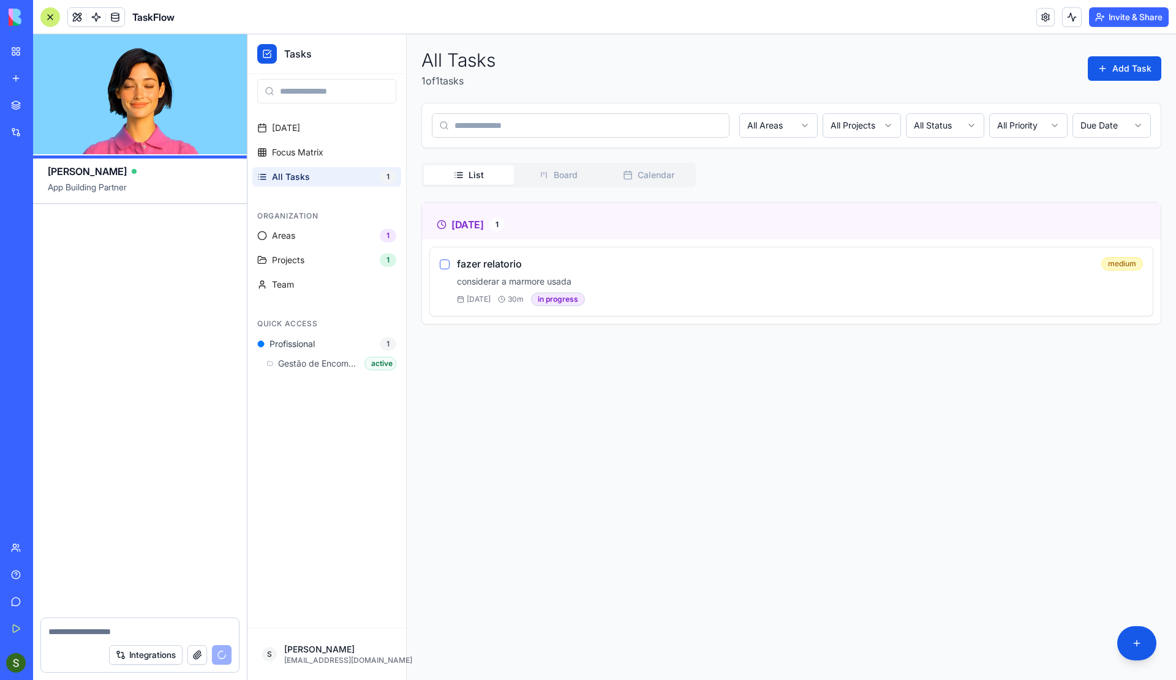
scroll to position [11196, 0]
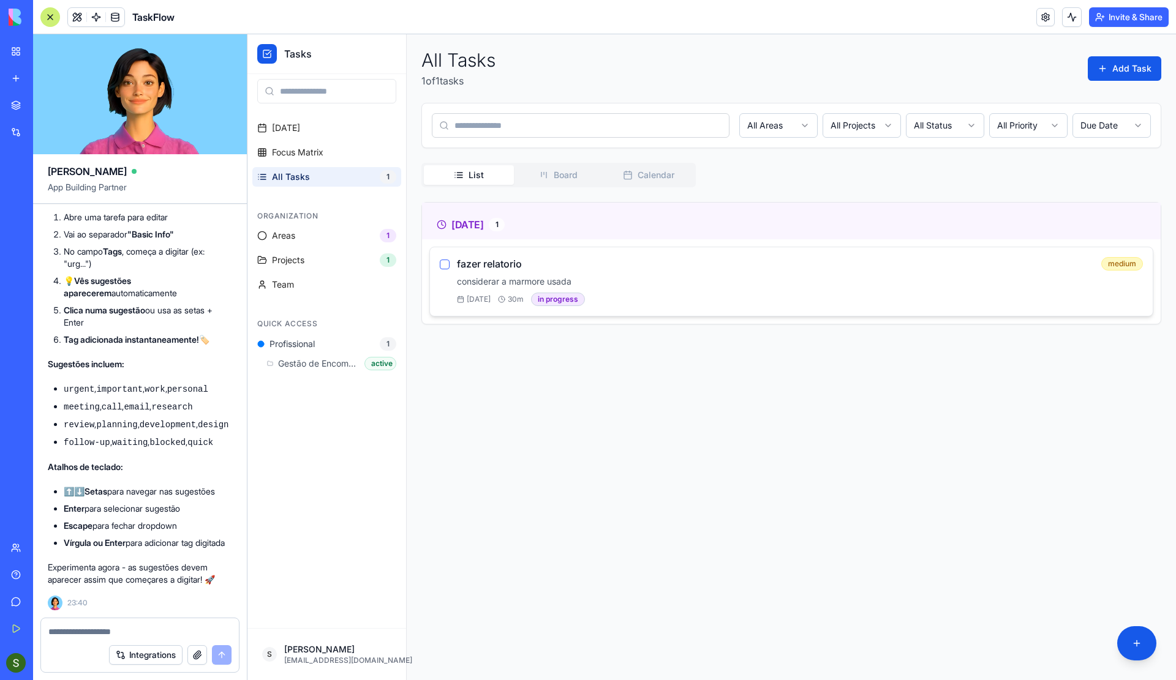
click at [782, 260] on div "fazer relatorio medium" at bounding box center [800, 263] width 686 height 13
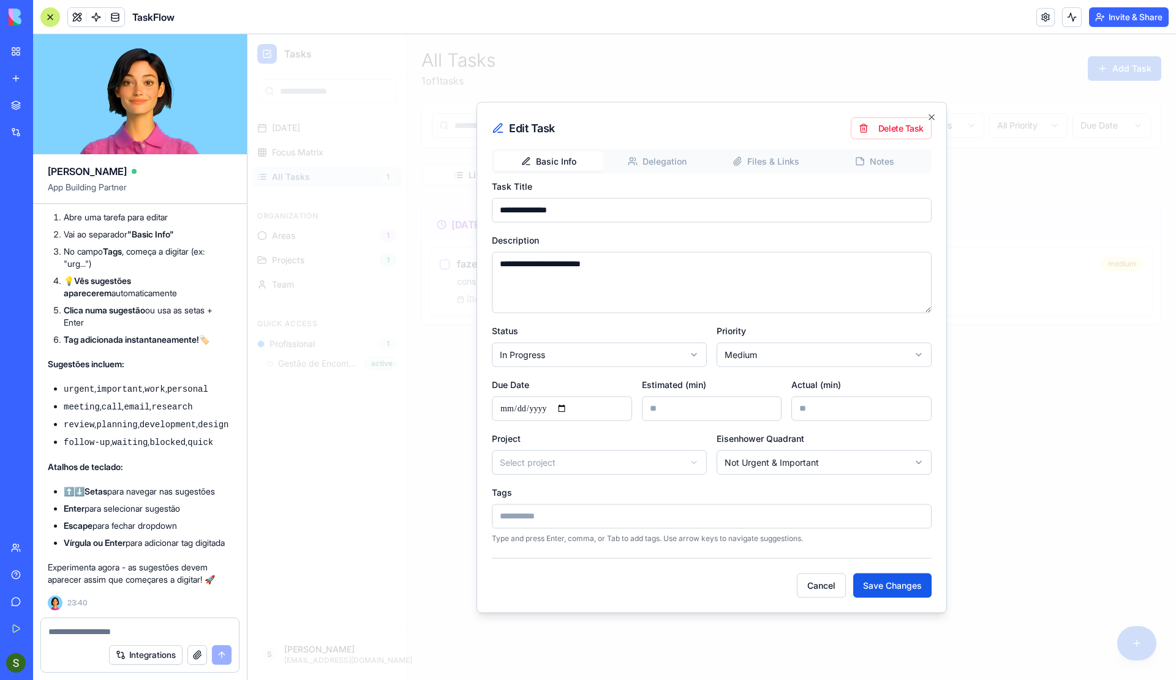
click at [551, 541] on p "Type and press Enter, comma, or Tab to add tags. Use arrow keys to navigate sug…" at bounding box center [712, 538] width 440 height 10
click at [541, 515] on input at bounding box center [712, 516] width 440 height 24
type input "*"
click at [930, 115] on icon "button" at bounding box center [931, 117] width 5 height 5
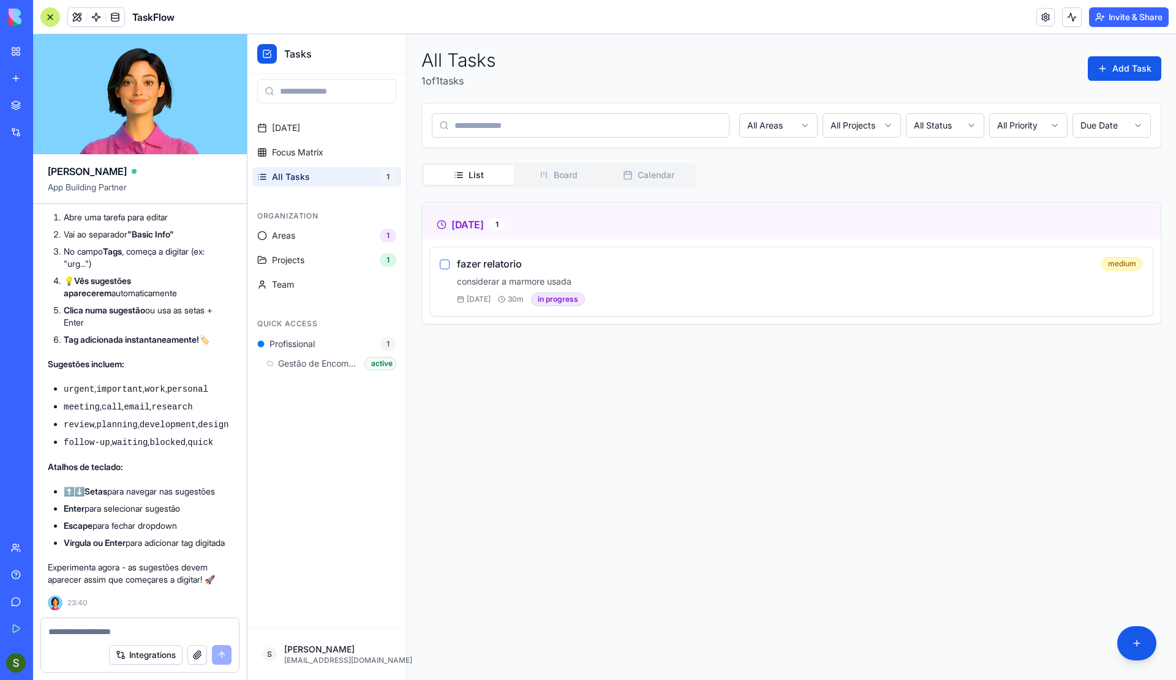
click at [78, 634] on textarea at bounding box center [140, 632] width 184 height 12
click at [690, 264] on div "fazer relatorio medium" at bounding box center [800, 263] width 686 height 13
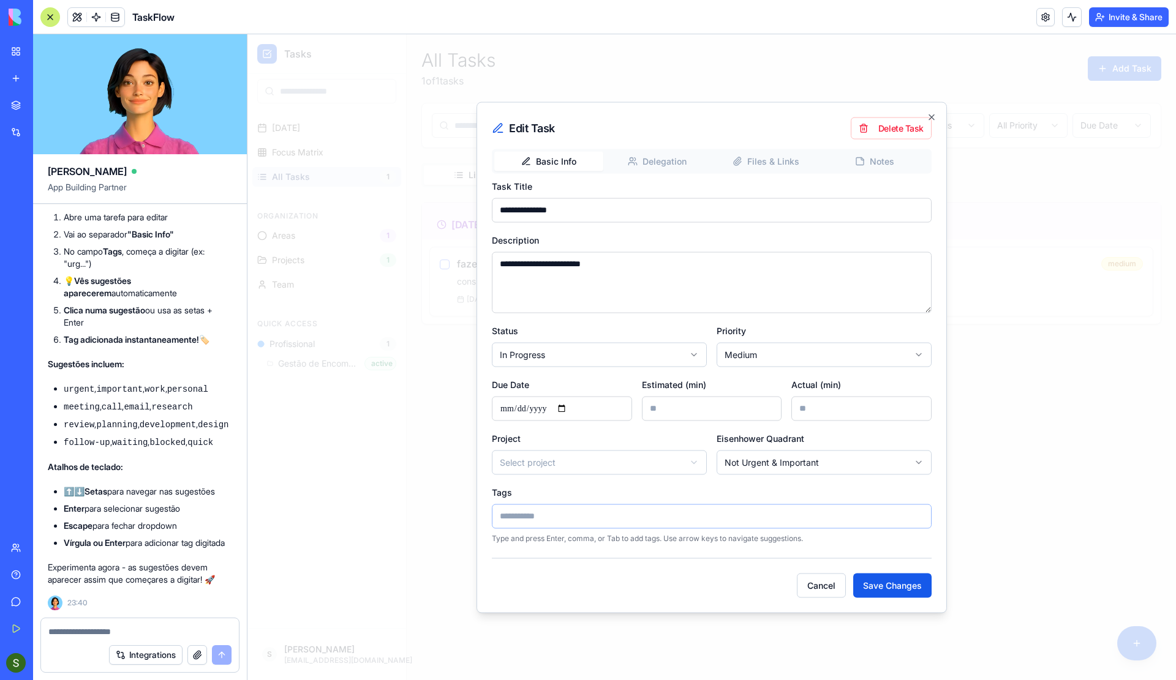
click at [522, 516] on input at bounding box center [712, 516] width 440 height 24
type input "***"
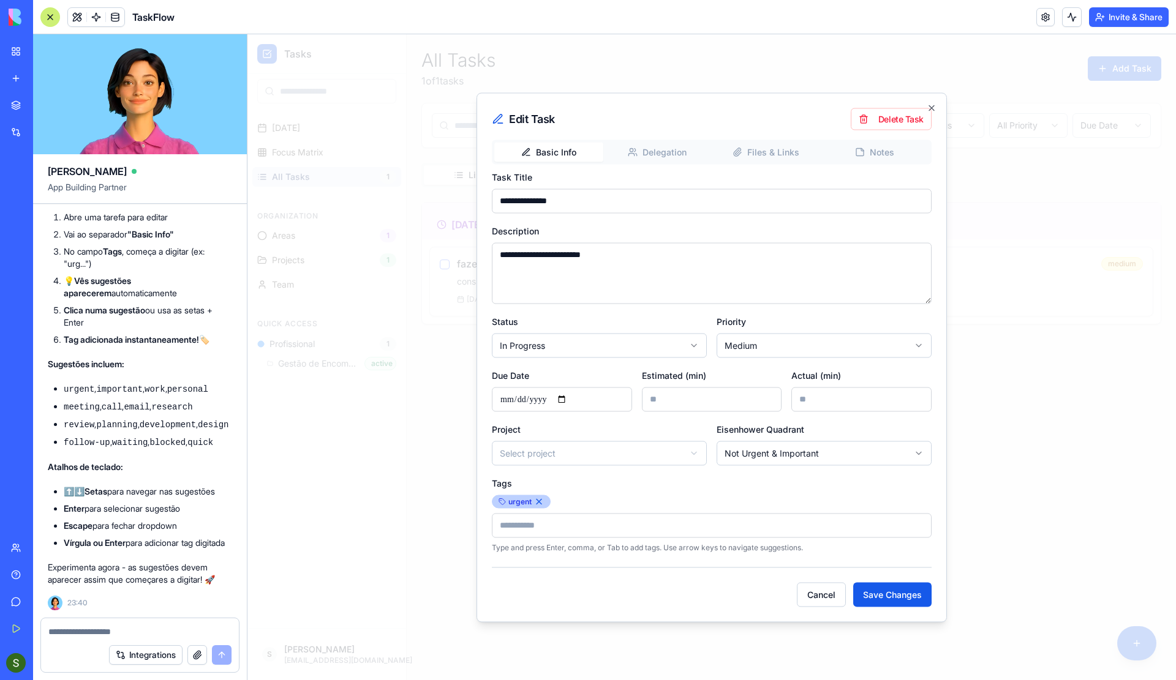
click at [537, 500] on button "button" at bounding box center [539, 502] width 10 height 10
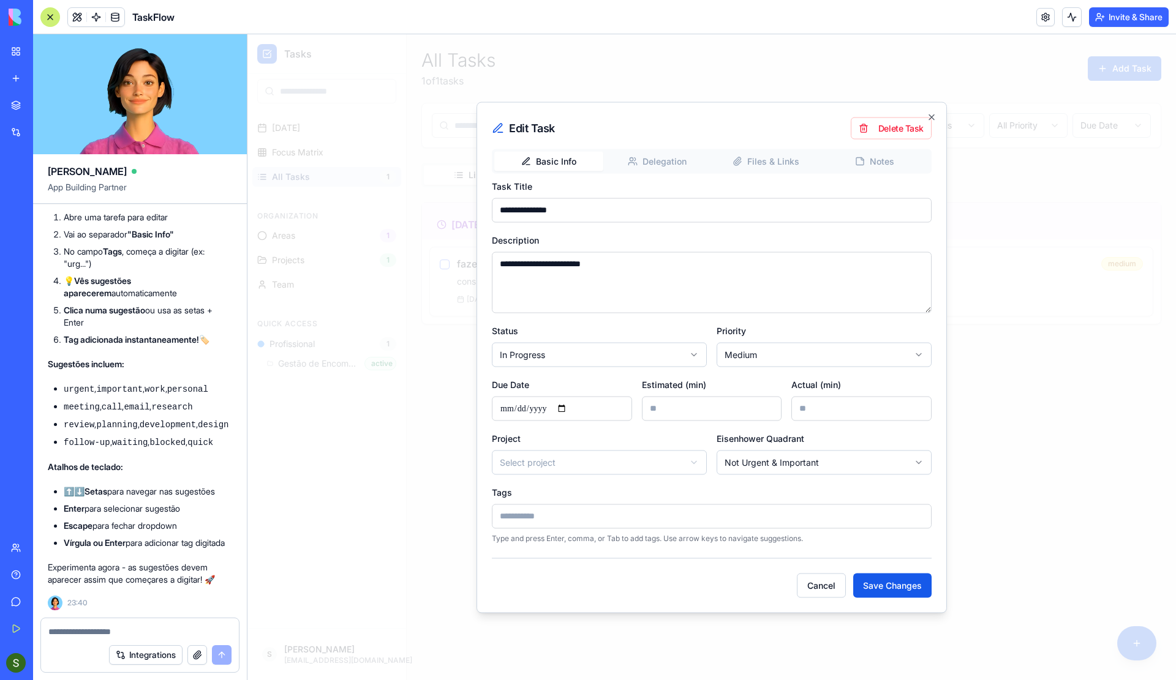
click at [92, 632] on textarea at bounding box center [140, 632] width 184 height 12
click at [812, 590] on button "Cancel" at bounding box center [821, 585] width 49 height 24
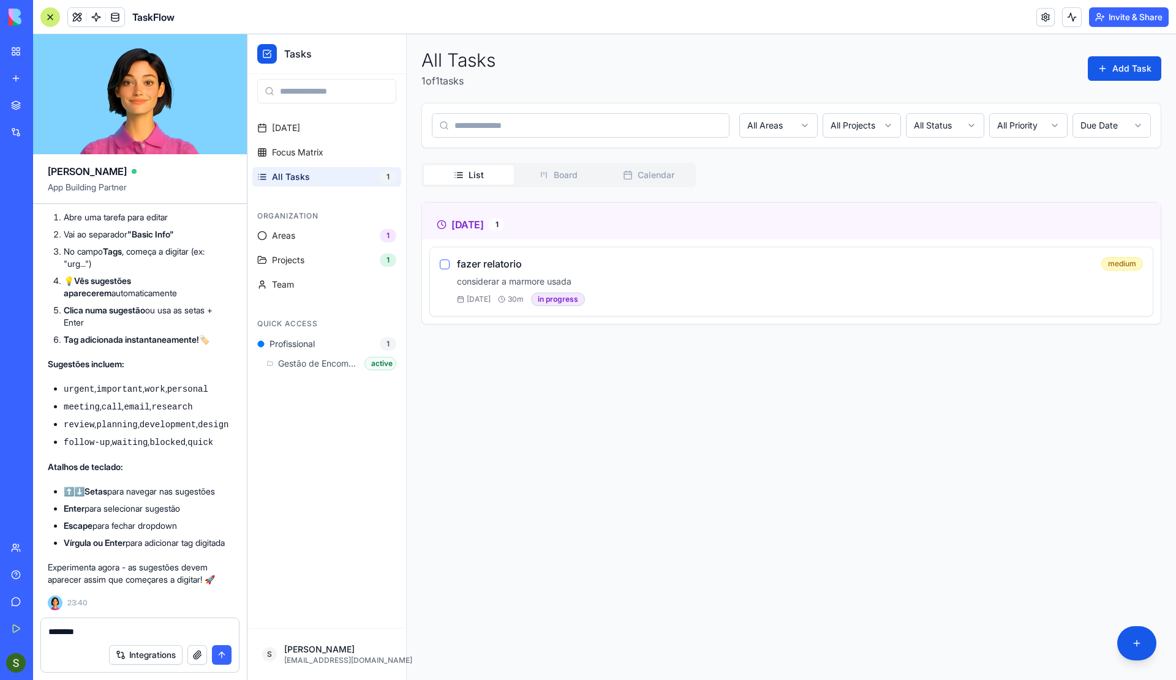
click at [98, 629] on textarea "********" at bounding box center [140, 632] width 184 height 12
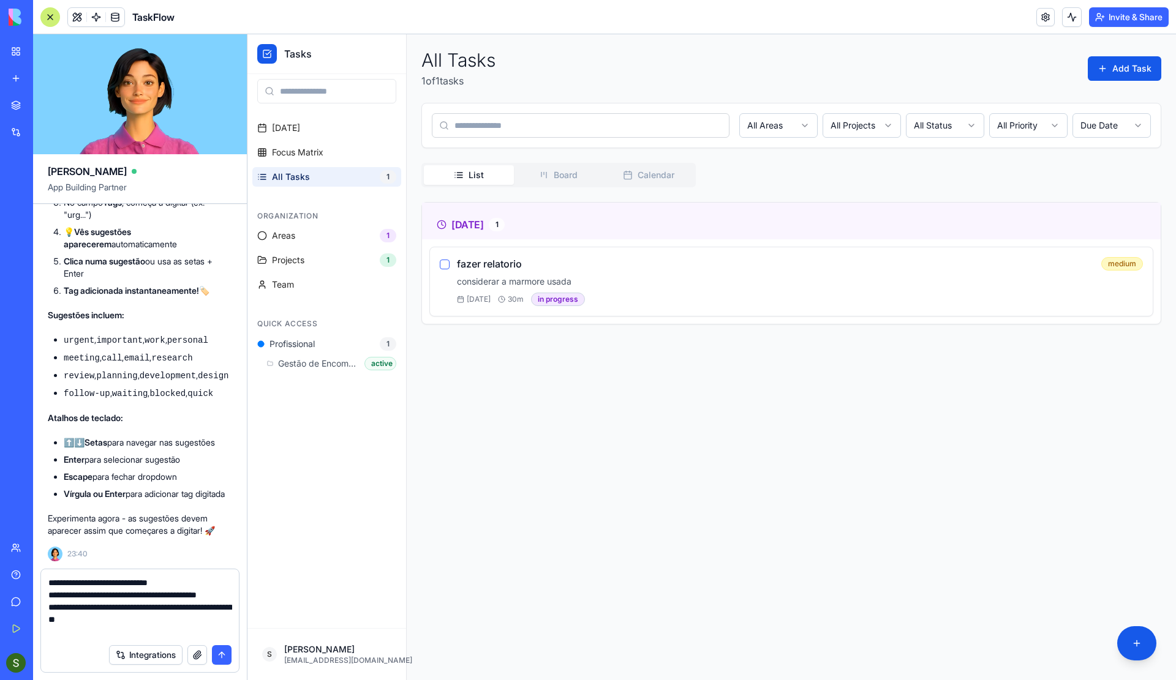
type textarea "**********"
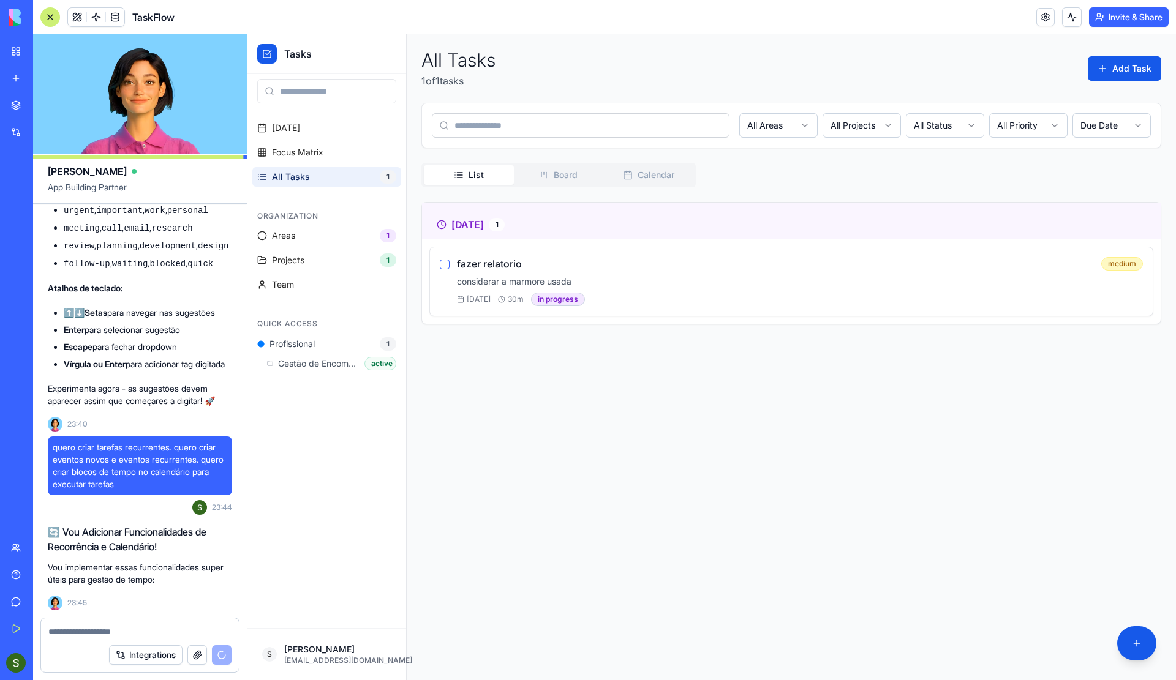
scroll to position [11419, 0]
